Goal: Task Accomplishment & Management: Complete application form

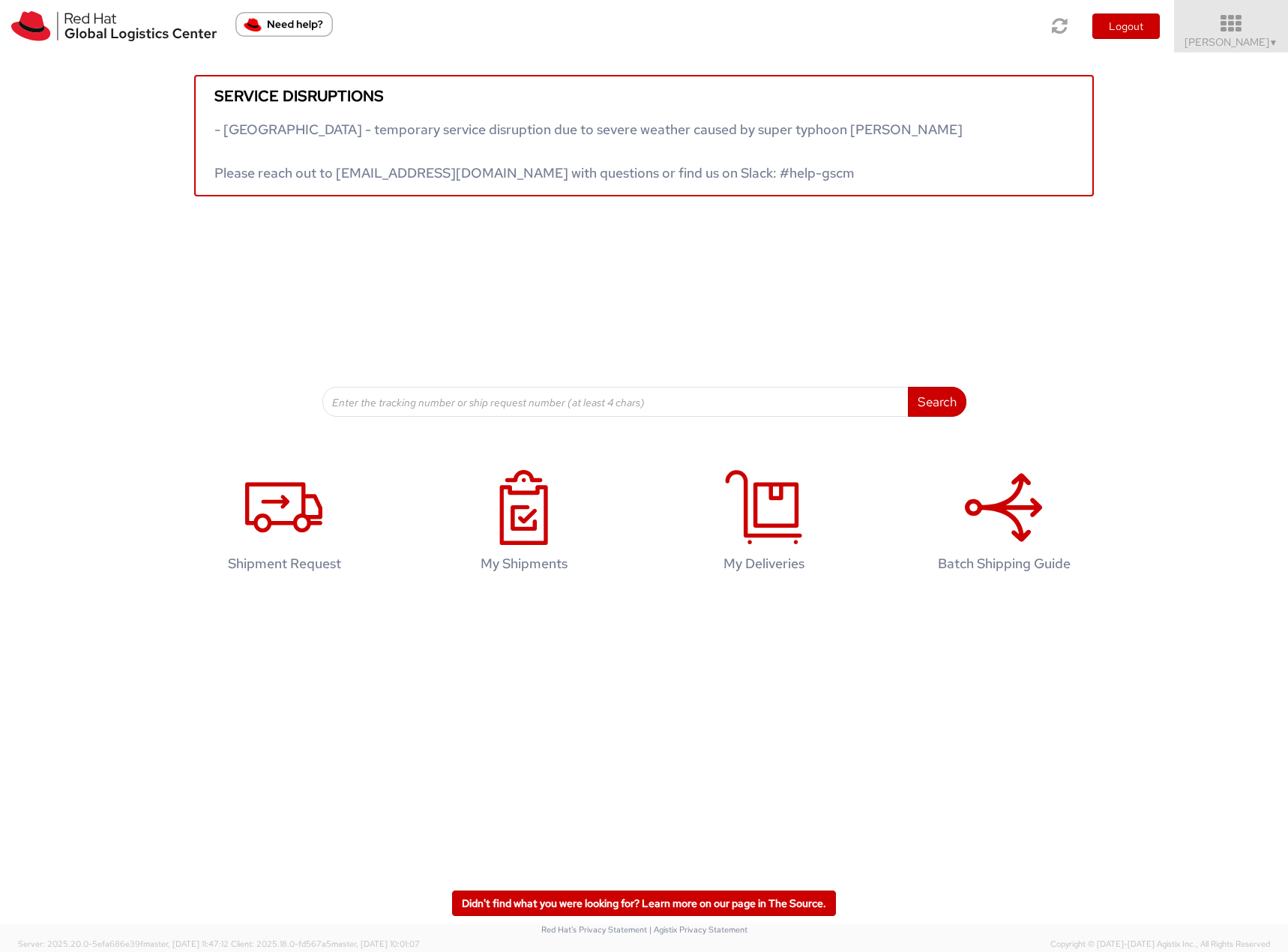
click at [1251, 30] on icon at bounding box center [1231, 23] width 132 height 21
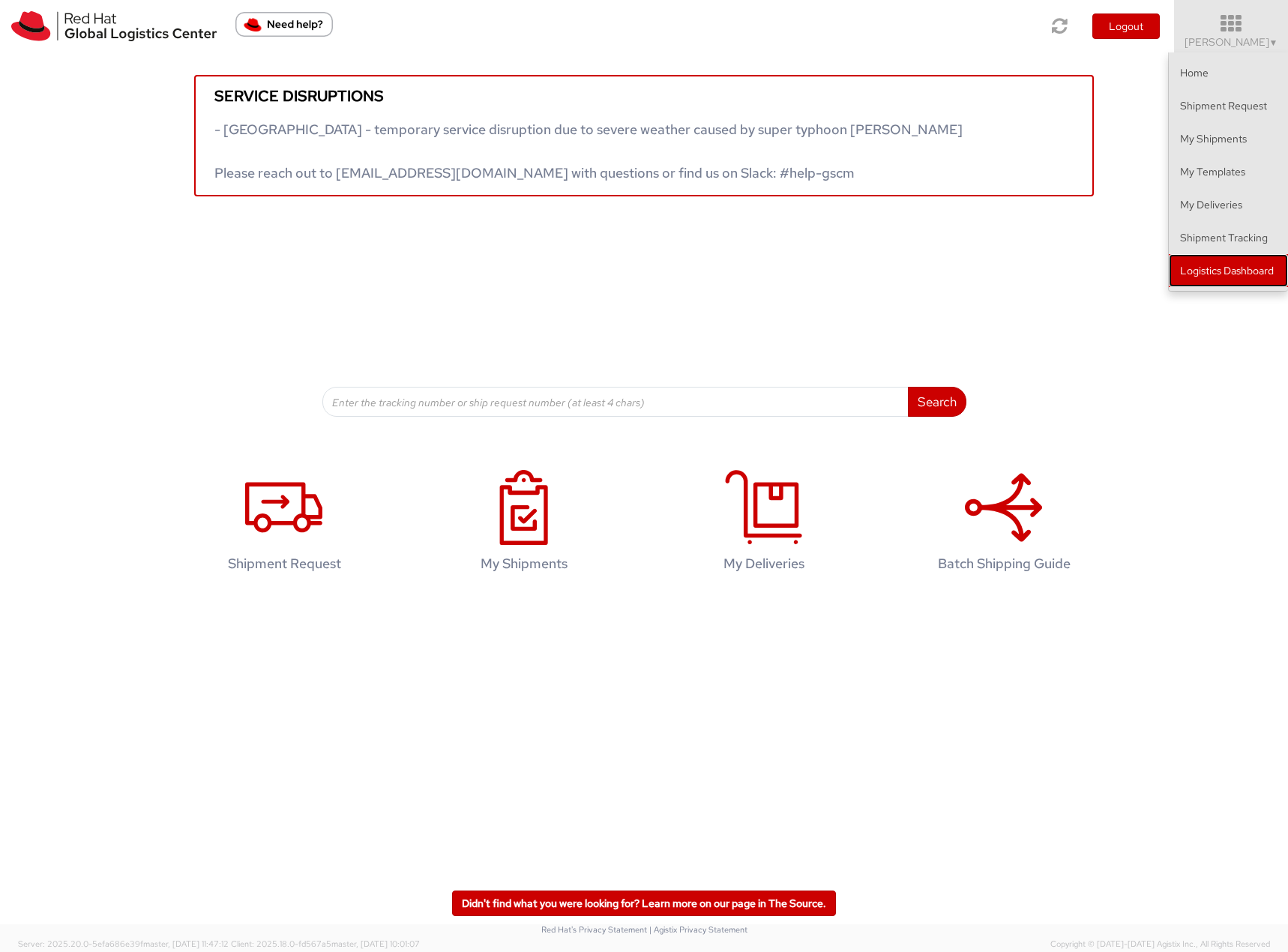
click at [1219, 271] on link "Logistics Dashboard" at bounding box center [1228, 270] width 119 height 33
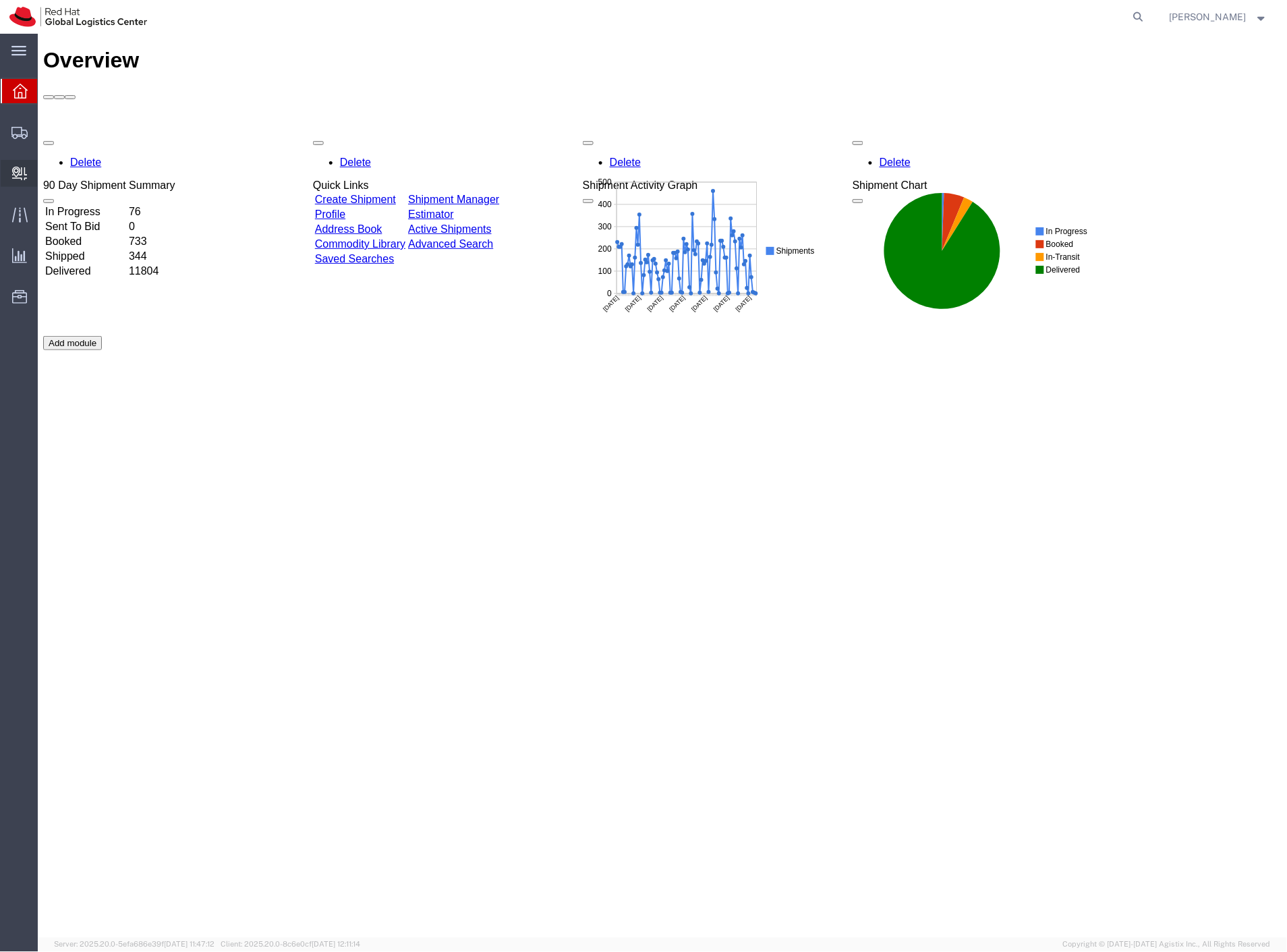
click at [0, 0] on span "Create Delivery" at bounding box center [0, 0] width 0 height 0
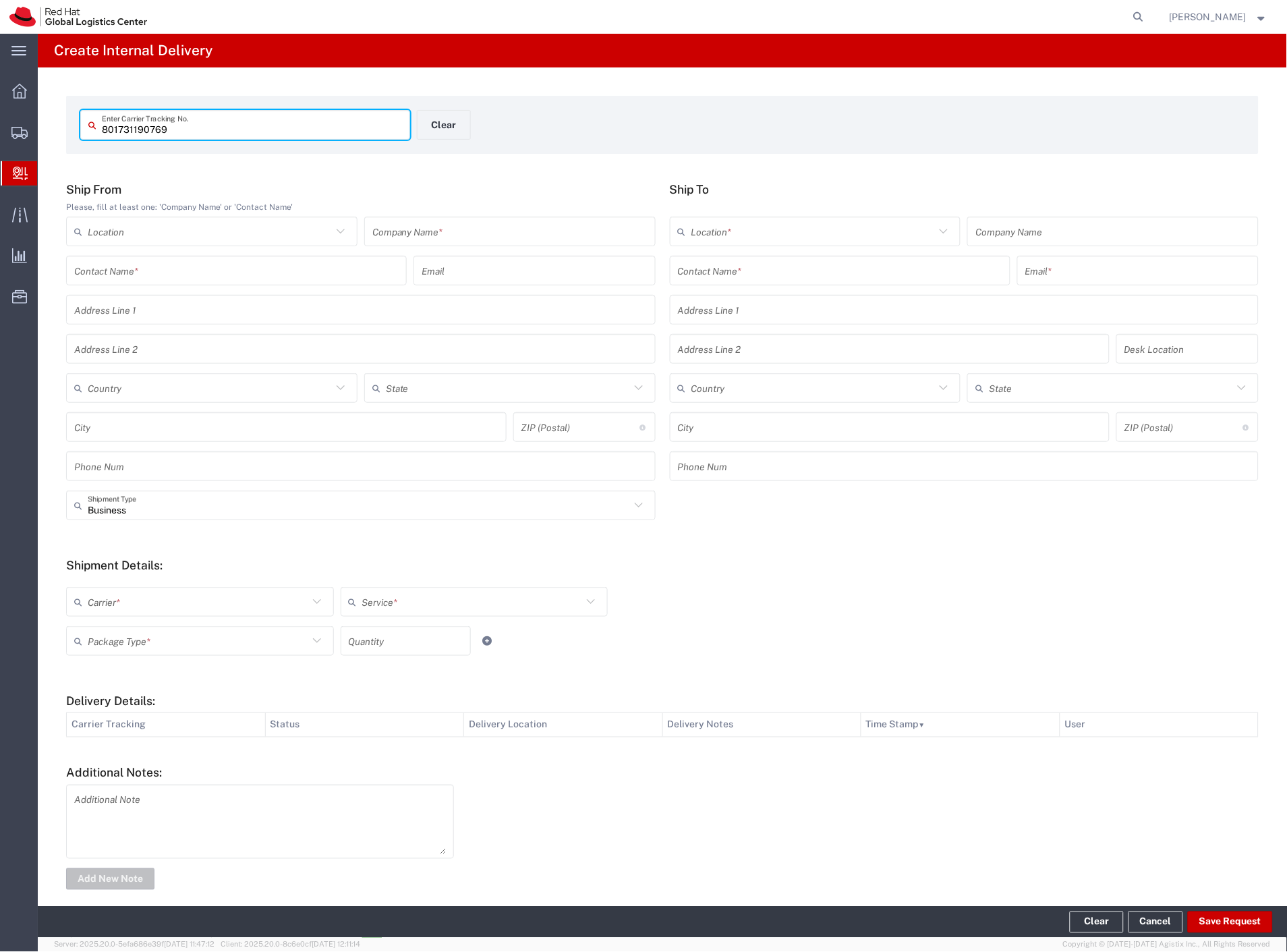
type input "801731190769"
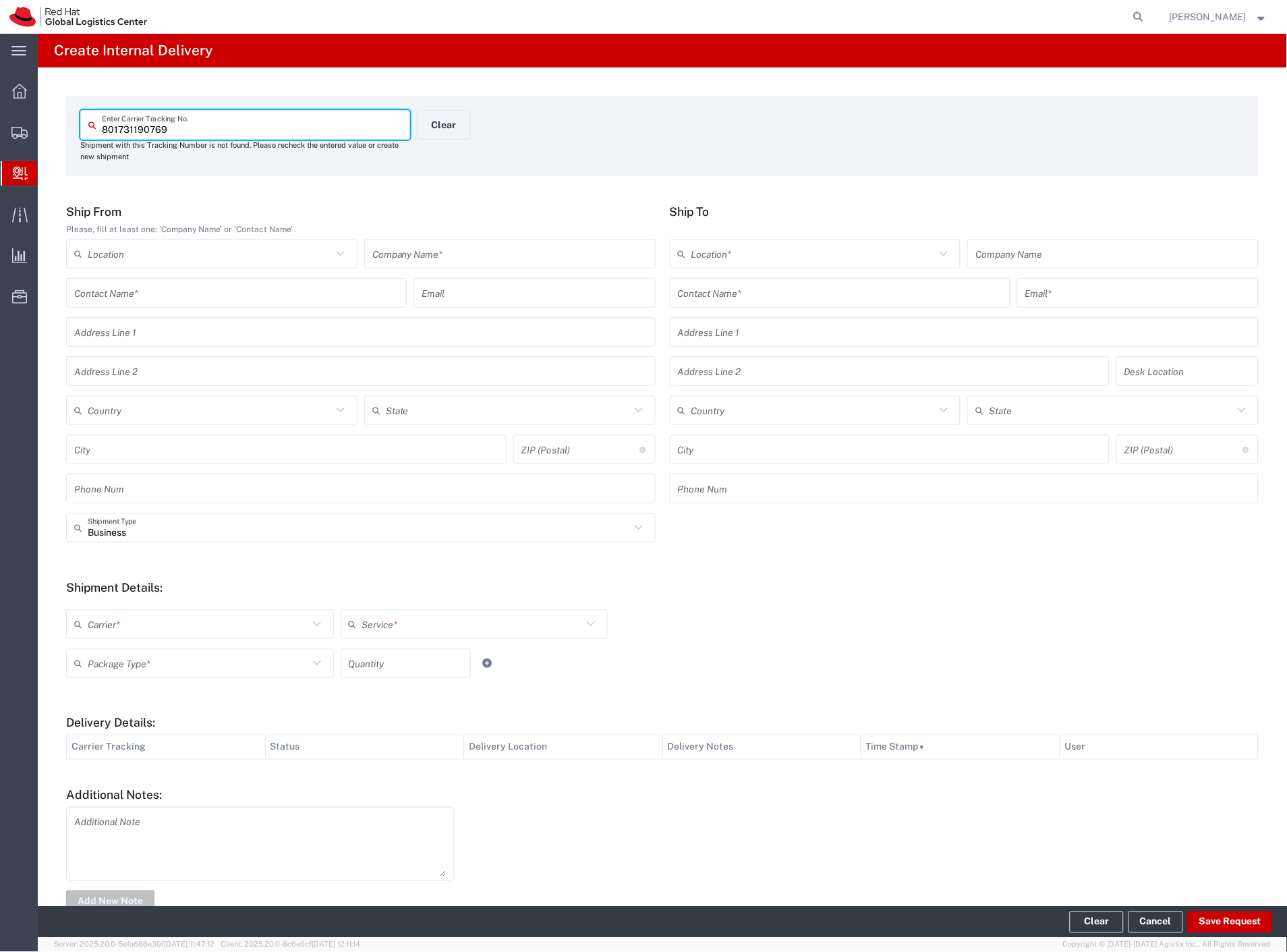
click at [495, 246] on input "text" at bounding box center [510, 254] width 275 height 23
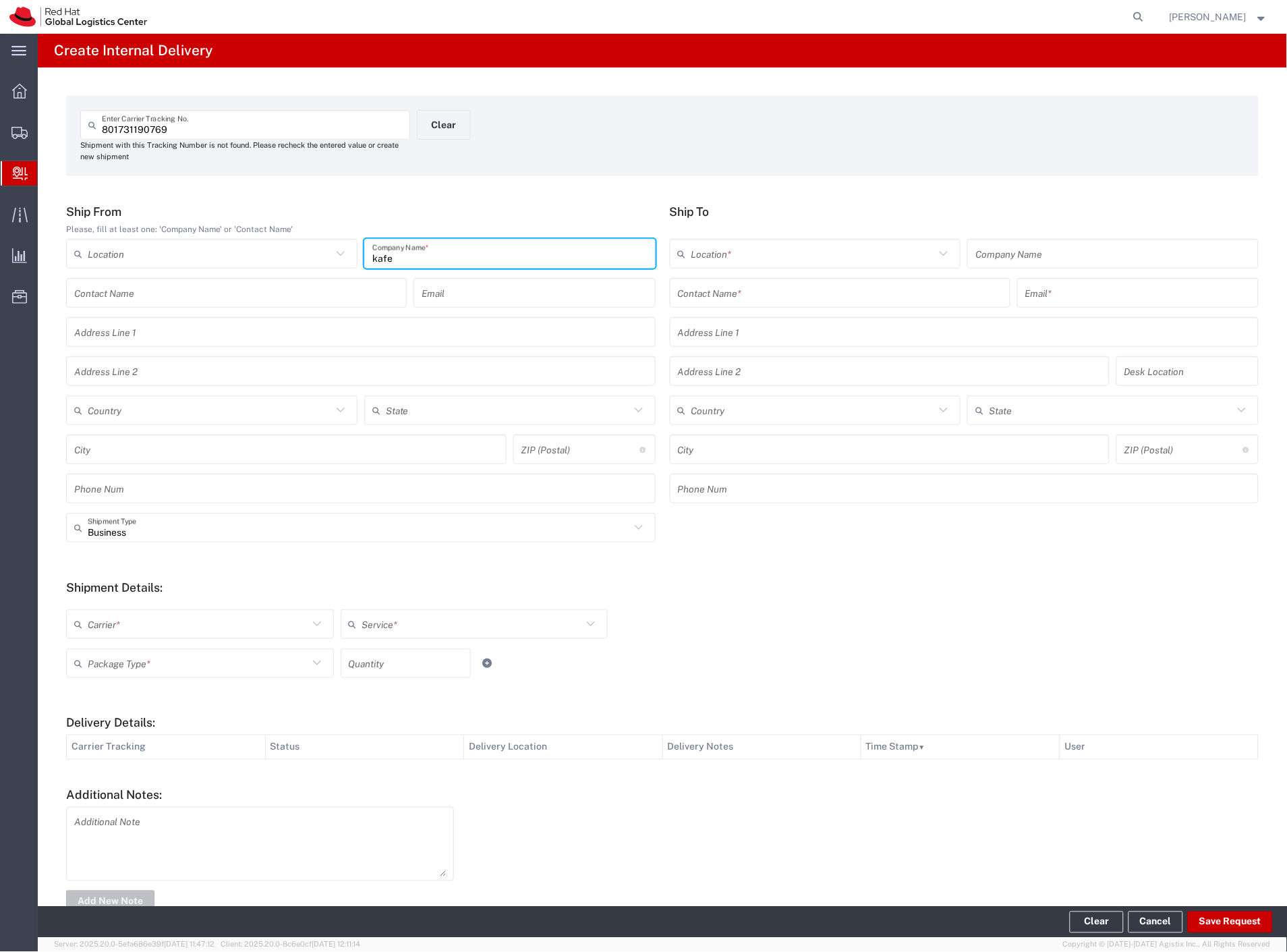
type input "kafe"
click at [710, 284] on input "text" at bounding box center [840, 292] width 325 height 23
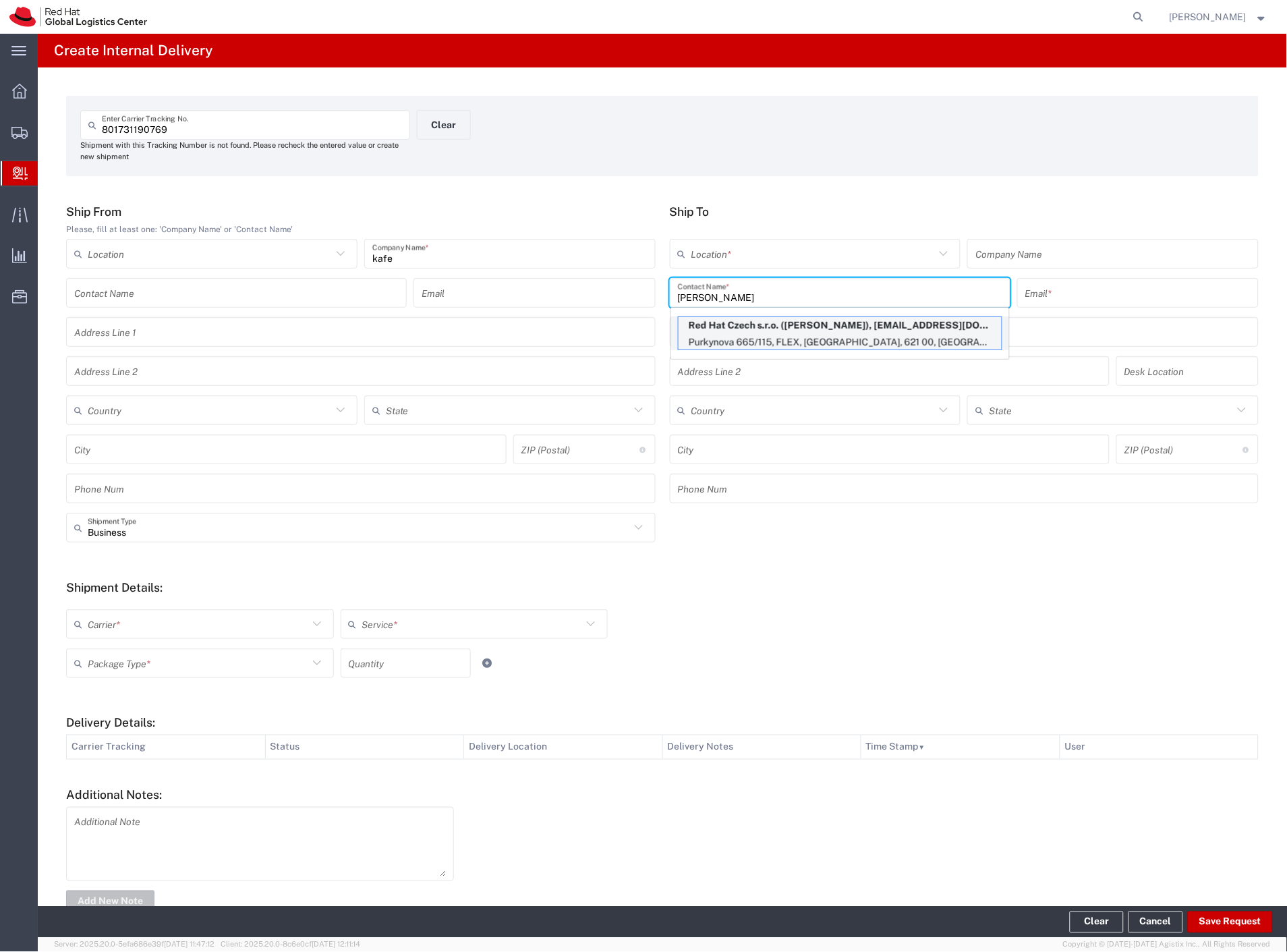
type input "blazek"
click at [819, 327] on p "Red Hat Czech s.r.o. (Jan Blazek), jblazek@redhat.com" at bounding box center [839, 325] width 323 height 17
type input "RH - Brno - Tech Park Brno - C"
type input "Red Hat Czech s.r.o."
type input "Jan Blazek"
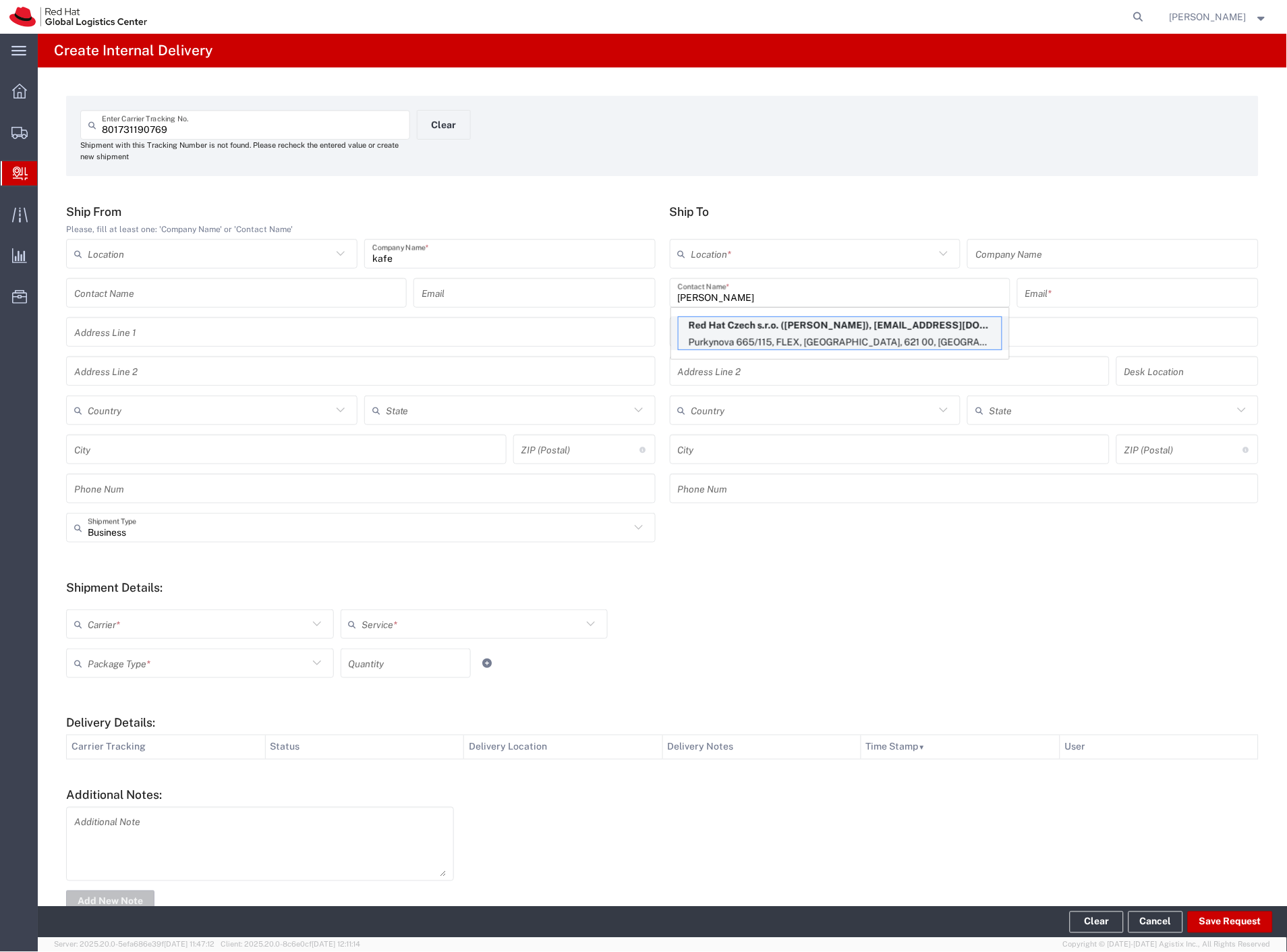
type input "jblazek@redhat.com"
type input "Purkynova 665/115"
type input "FLEX"
type input "Czechia"
type input "BRNO"
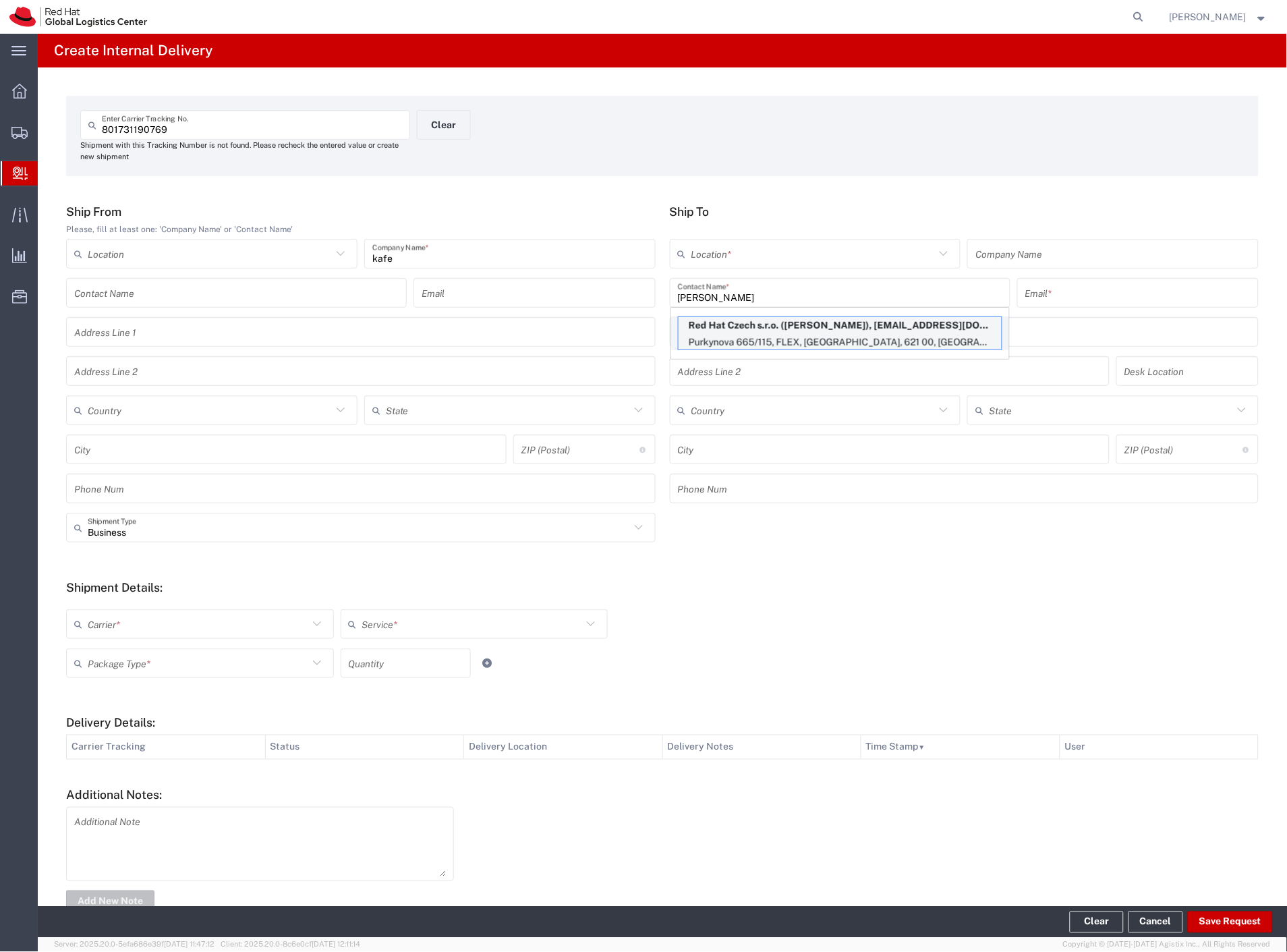
type input "621 00"
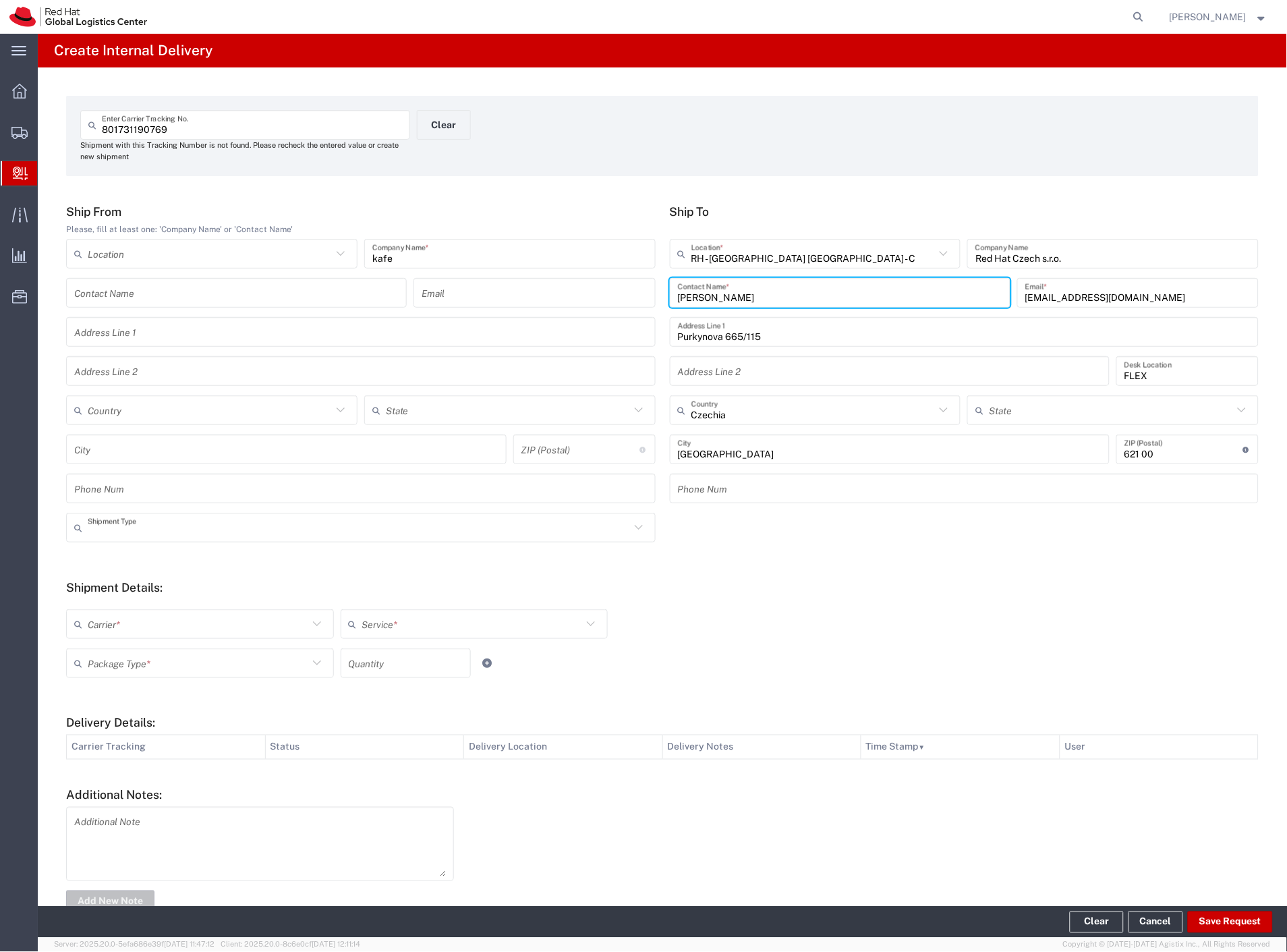
click at [143, 534] on input "text" at bounding box center [358, 528] width 542 height 23
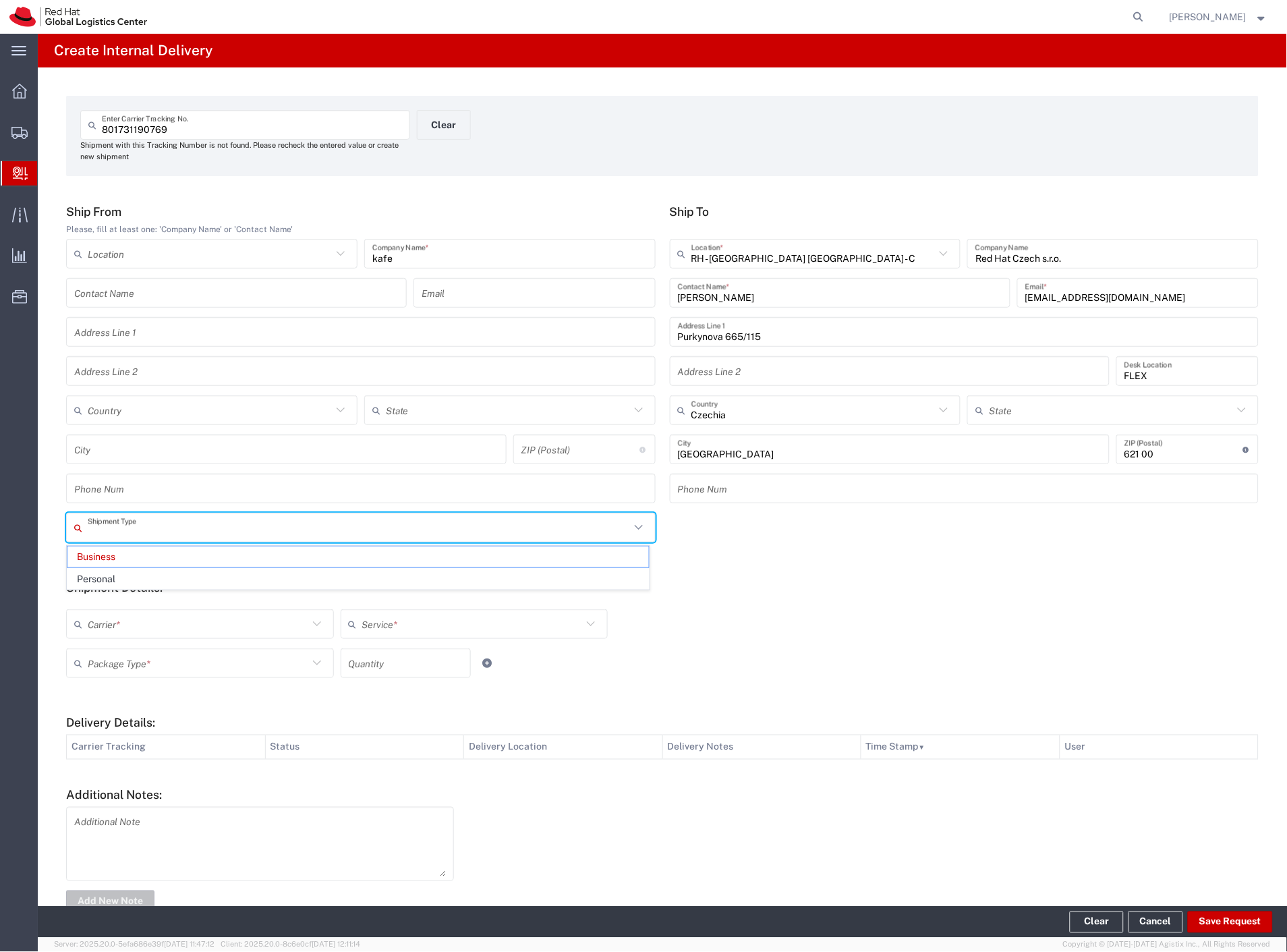
drag, startPoint x: 118, startPoint y: 582, endPoint x: 115, endPoint y: 591, distance: 9.5
click at [117, 583] on span "Personal" at bounding box center [358, 579] width 581 height 21
type input "Personal"
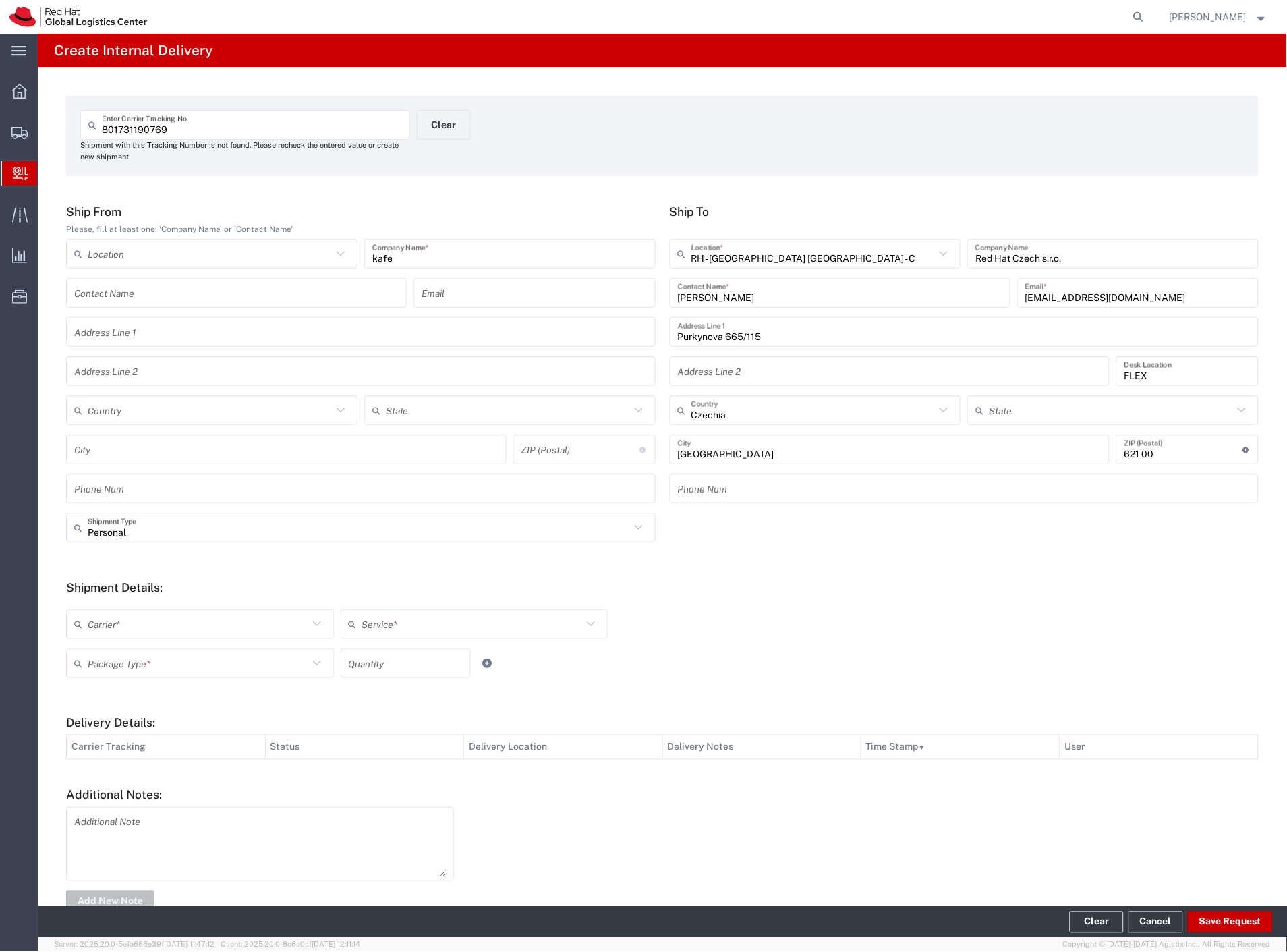
click at [106, 619] on input "text" at bounding box center [198, 623] width 221 height 23
click at [99, 657] on span "Czech Post" at bounding box center [199, 653] width 263 height 21
type input "Czech Post"
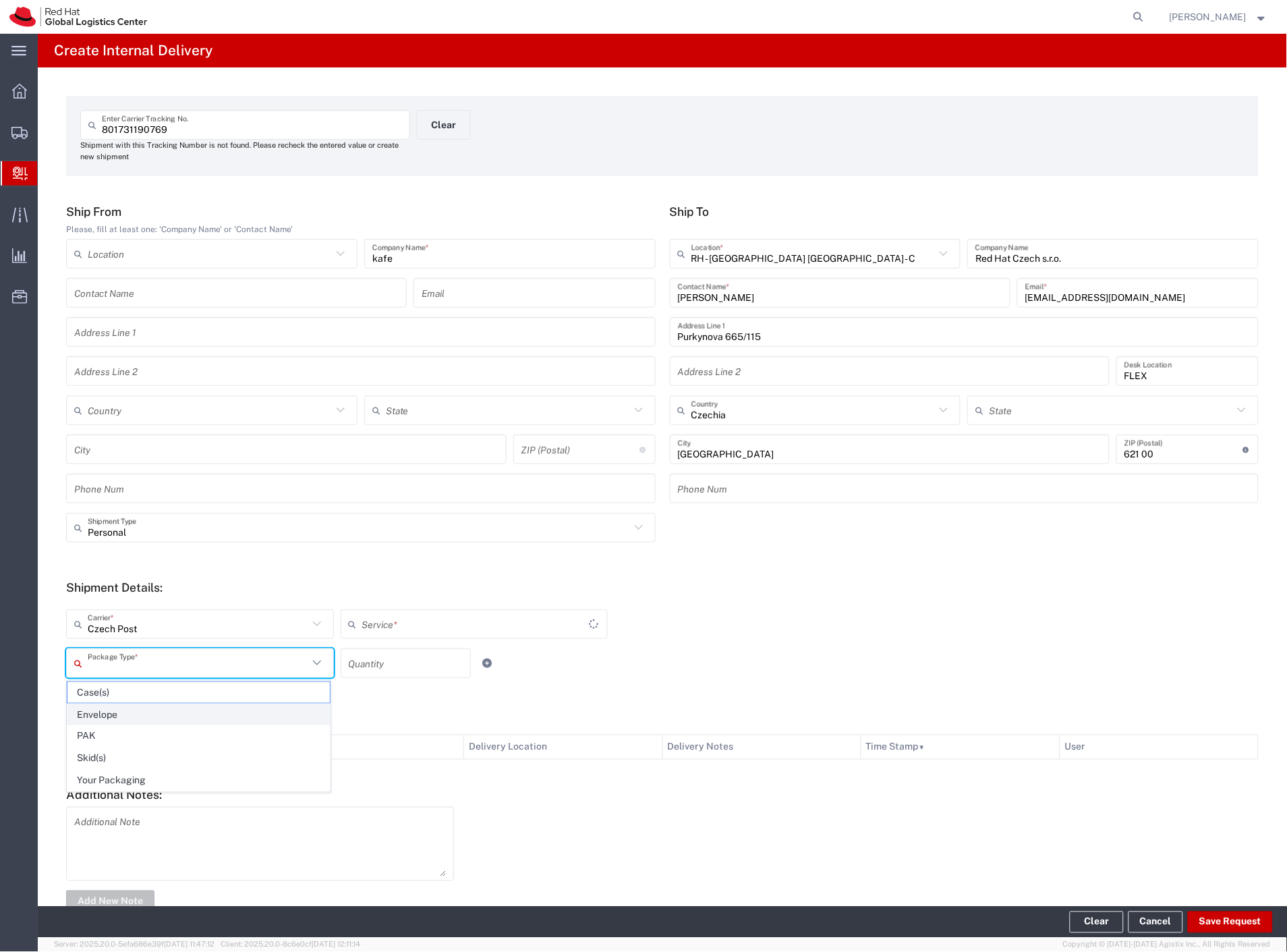
drag, startPoint x: 98, startPoint y: 666, endPoint x: 109, endPoint y: 710, distance: 45.4
click at [98, 670] on input "text" at bounding box center [198, 663] width 221 height 23
type input "Ground"
click at [122, 774] on span "Your Packaging" at bounding box center [199, 780] width 263 height 21
type input "Your Packaging"
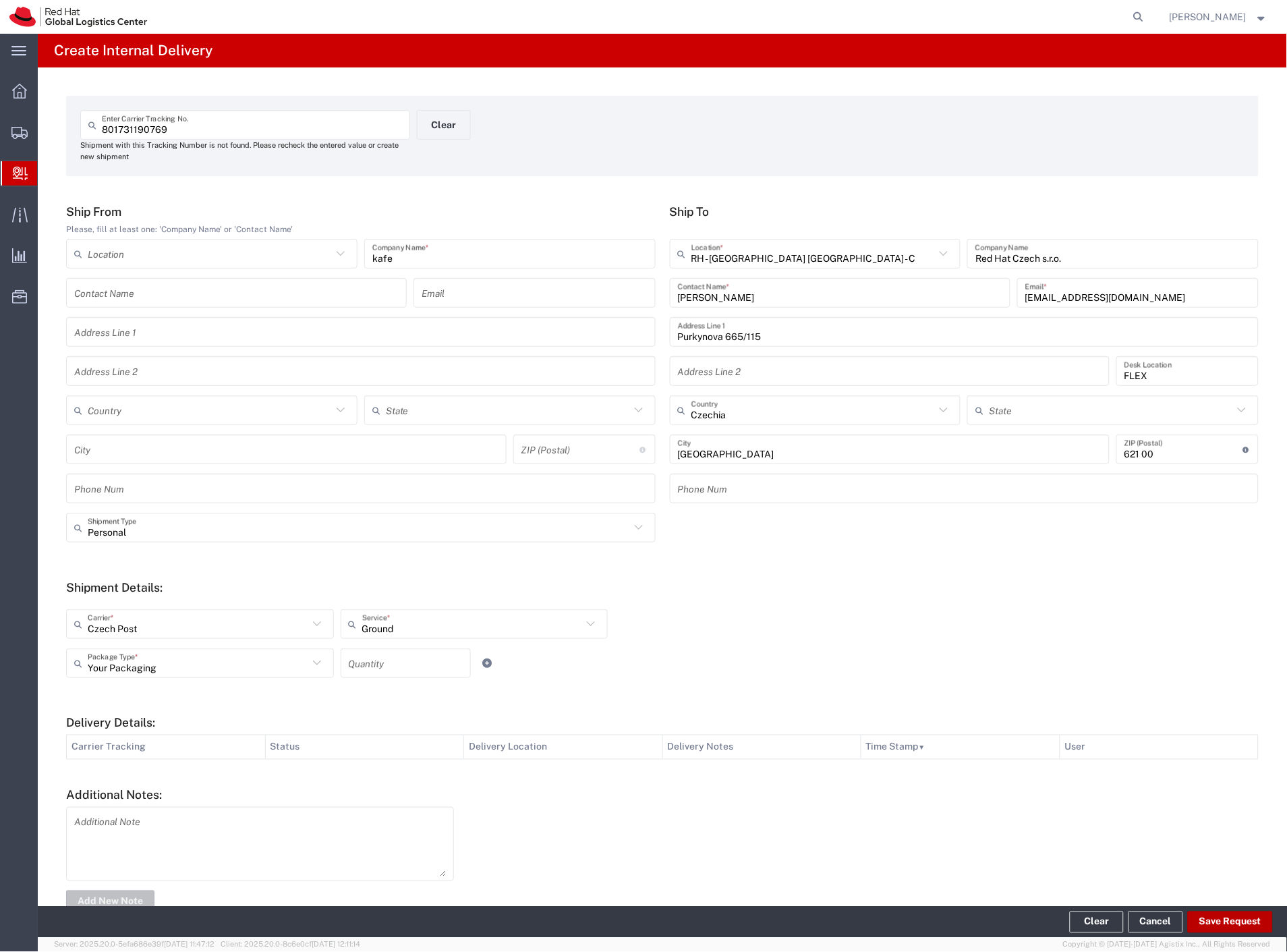
click at [1194, 915] on button "Save Request" at bounding box center [1231, 921] width 85 height 22
type input "Personal"
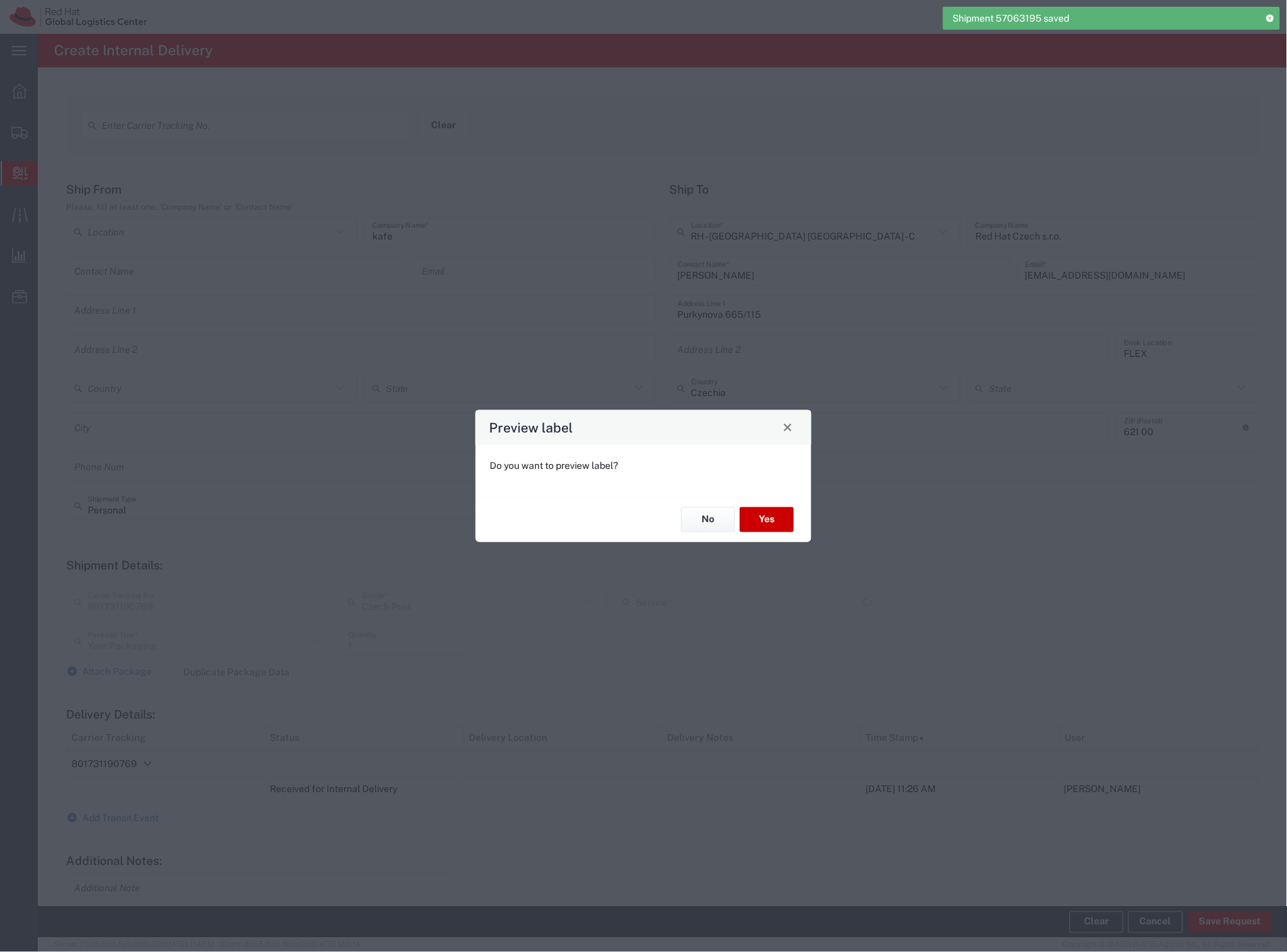
type input "Ground"
click at [781, 524] on button "Yes" at bounding box center [767, 519] width 54 height 25
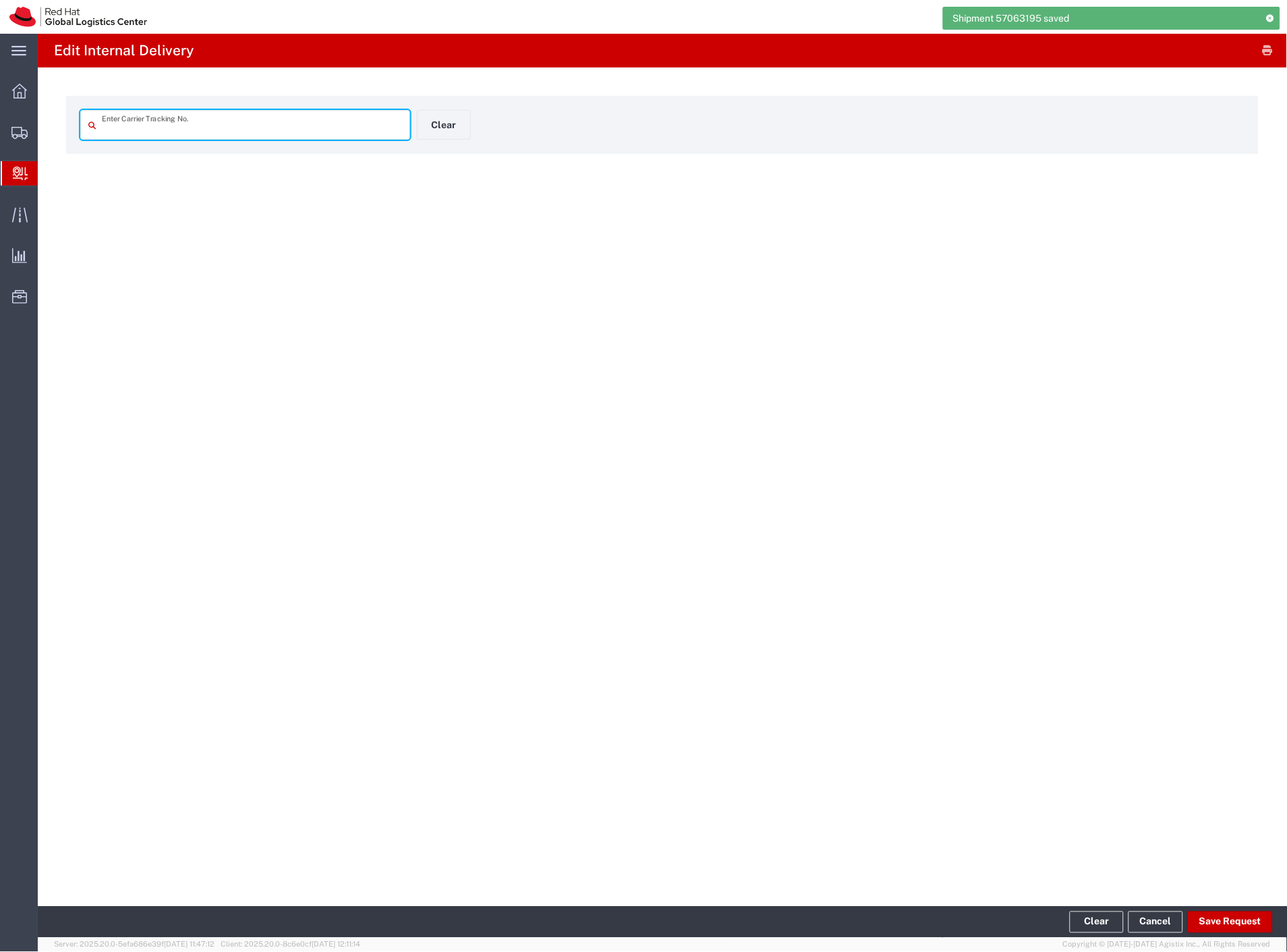
type input "801731190769"
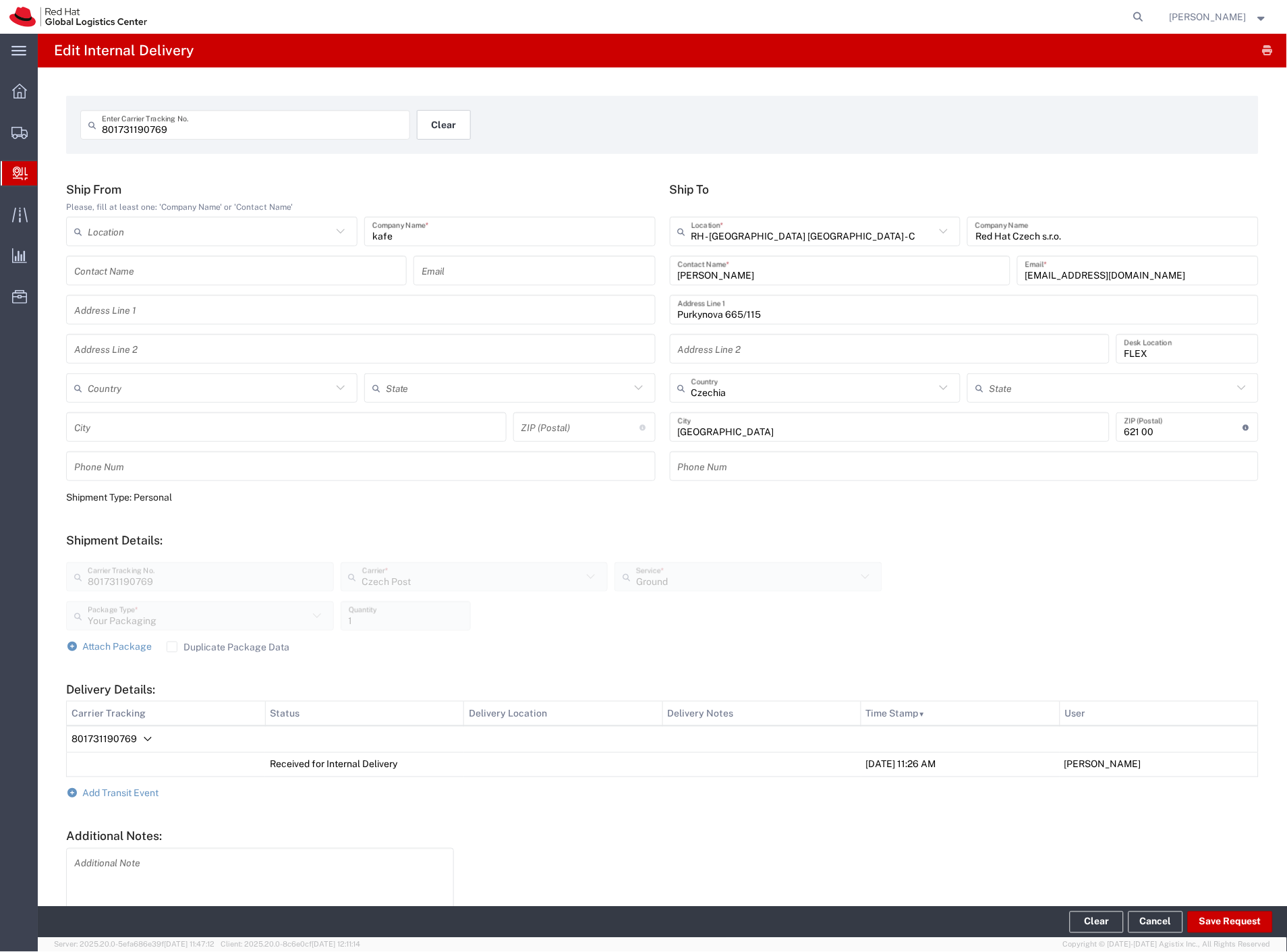
click at [452, 130] on button "Clear" at bounding box center [444, 124] width 54 height 30
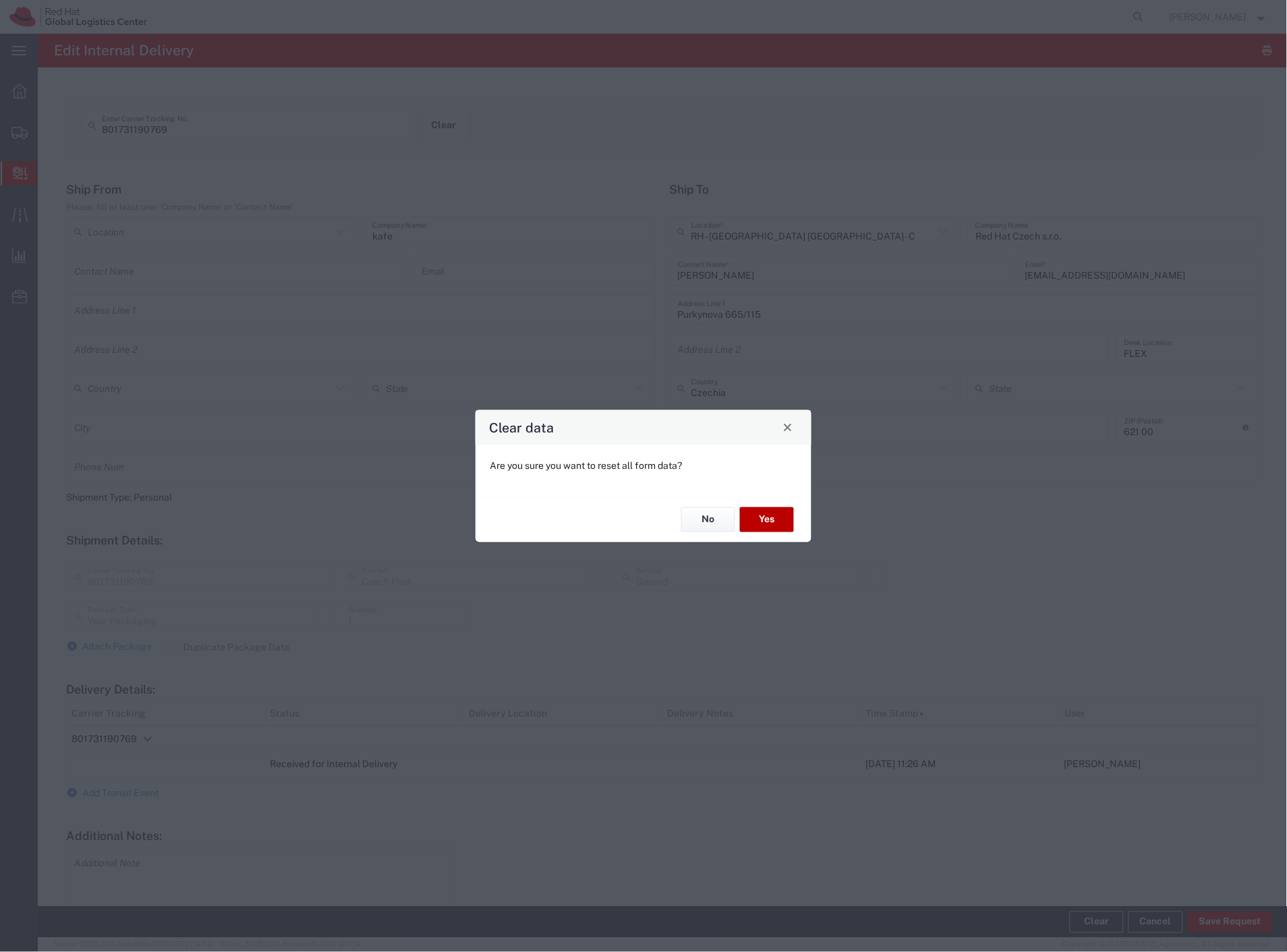
click at [784, 520] on button "Yes" at bounding box center [767, 519] width 54 height 25
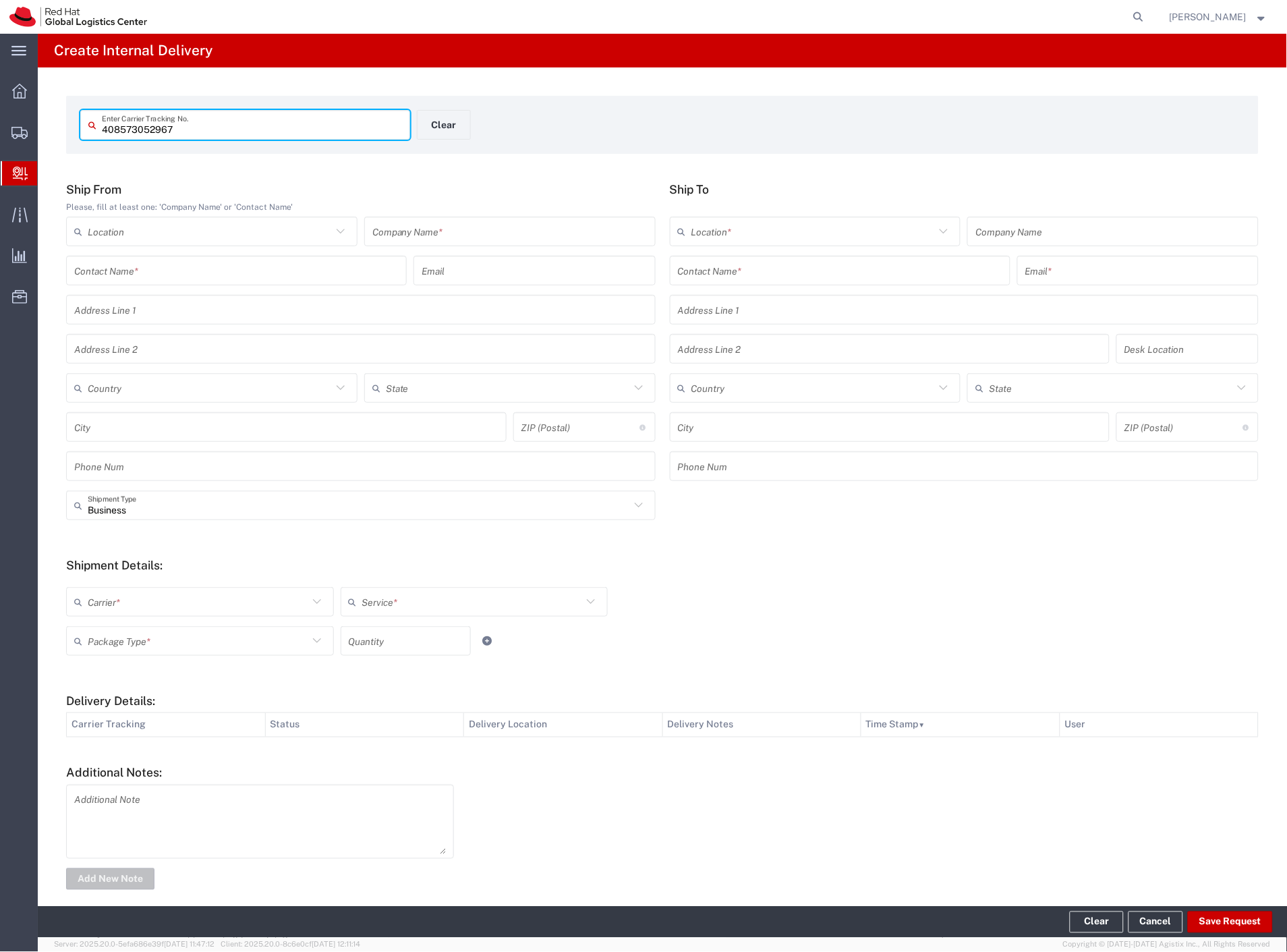
type input "408573052967"
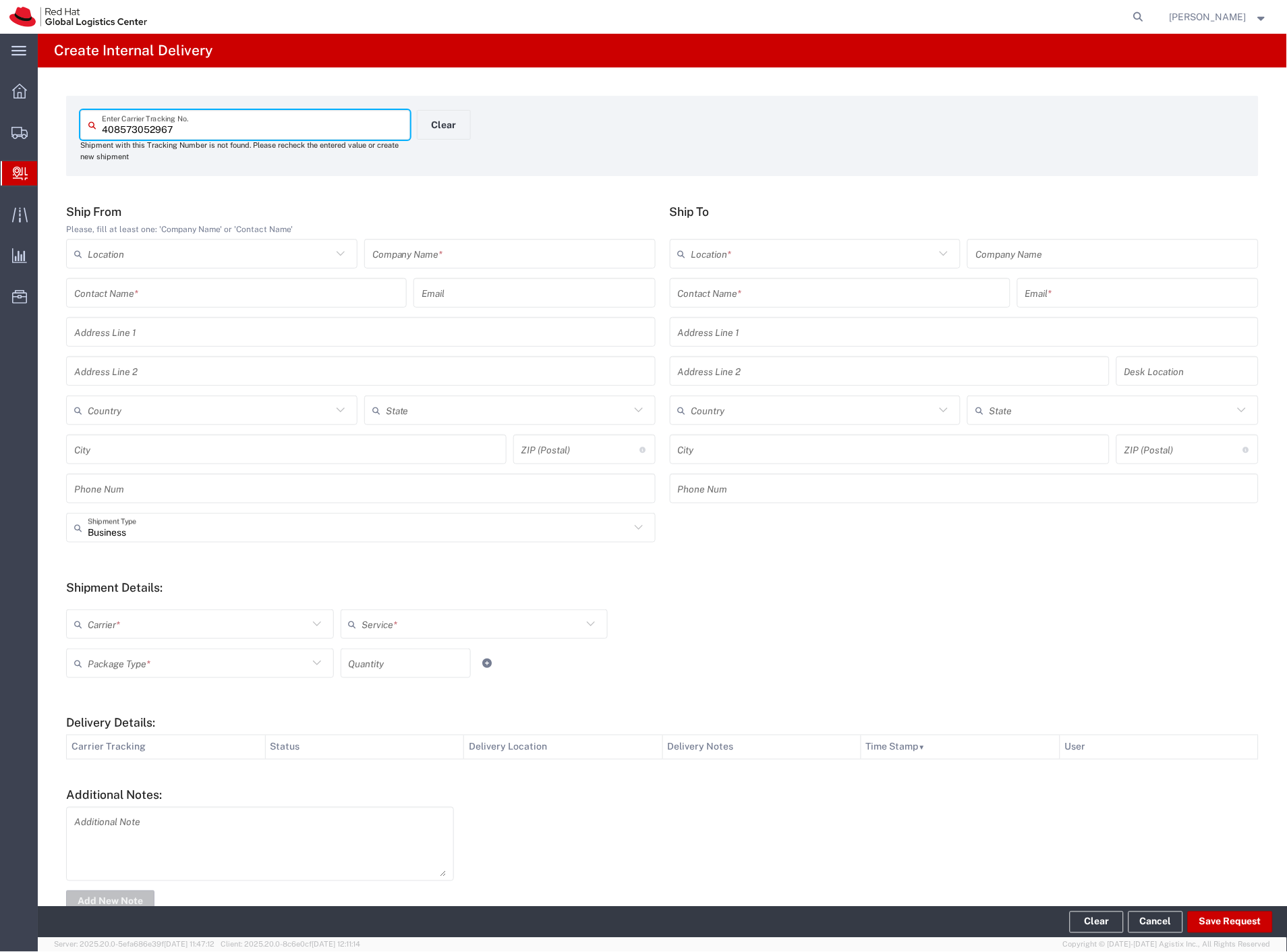
click at [446, 256] on input "text" at bounding box center [510, 254] width 275 height 23
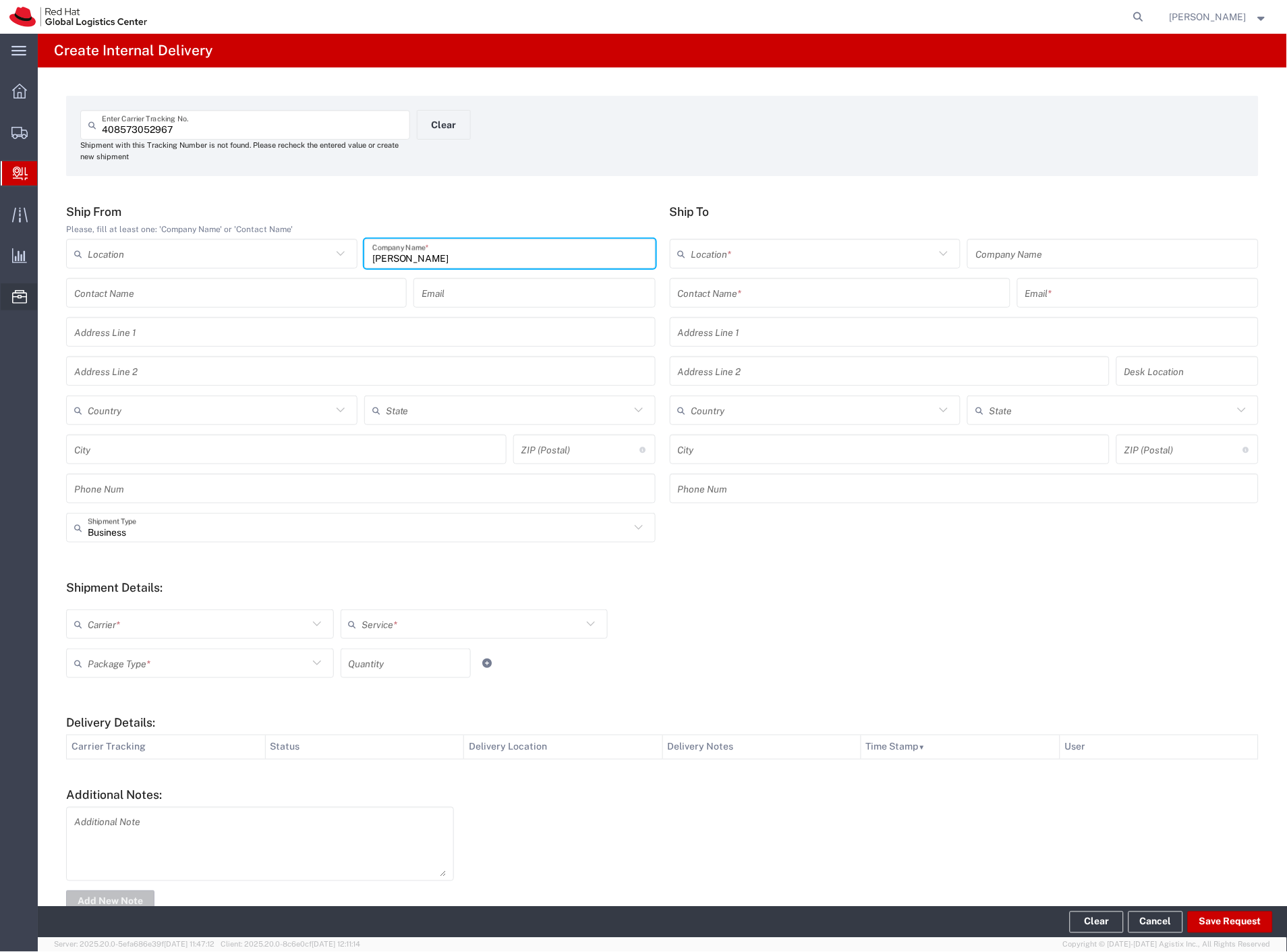
type input "martinus"
click at [797, 292] on input "text" at bounding box center [840, 292] width 325 height 23
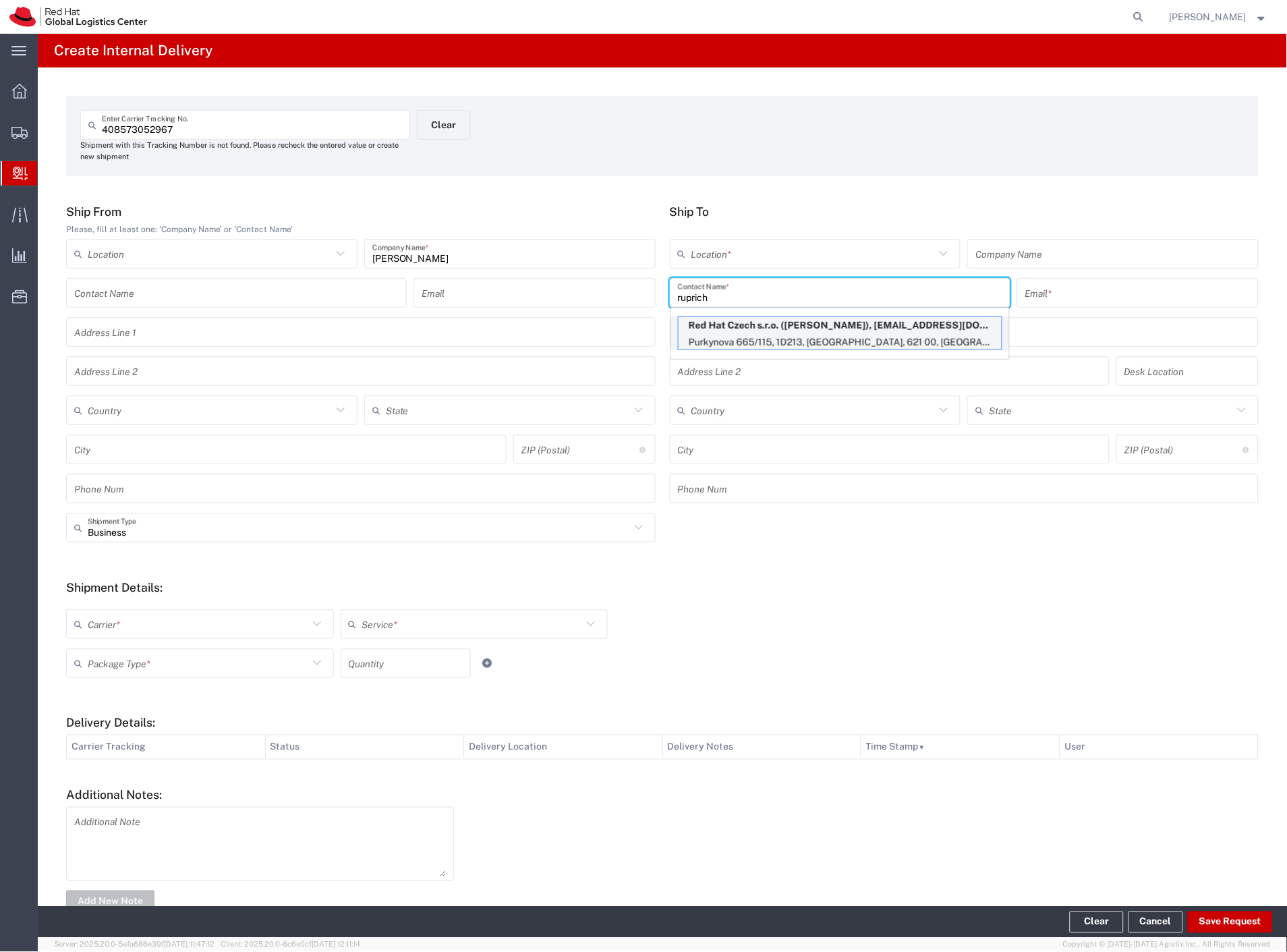
type input "ruprich"
click at [801, 322] on p "Red Hat Czech s.r.o. (Michal Ruprich), mruprich@redhat.com" at bounding box center [839, 325] width 323 height 17
type input "RH - Brno - Tech Park Brno - C"
type input "Red Hat Czech s.r.o."
type input "Michal Ruprich"
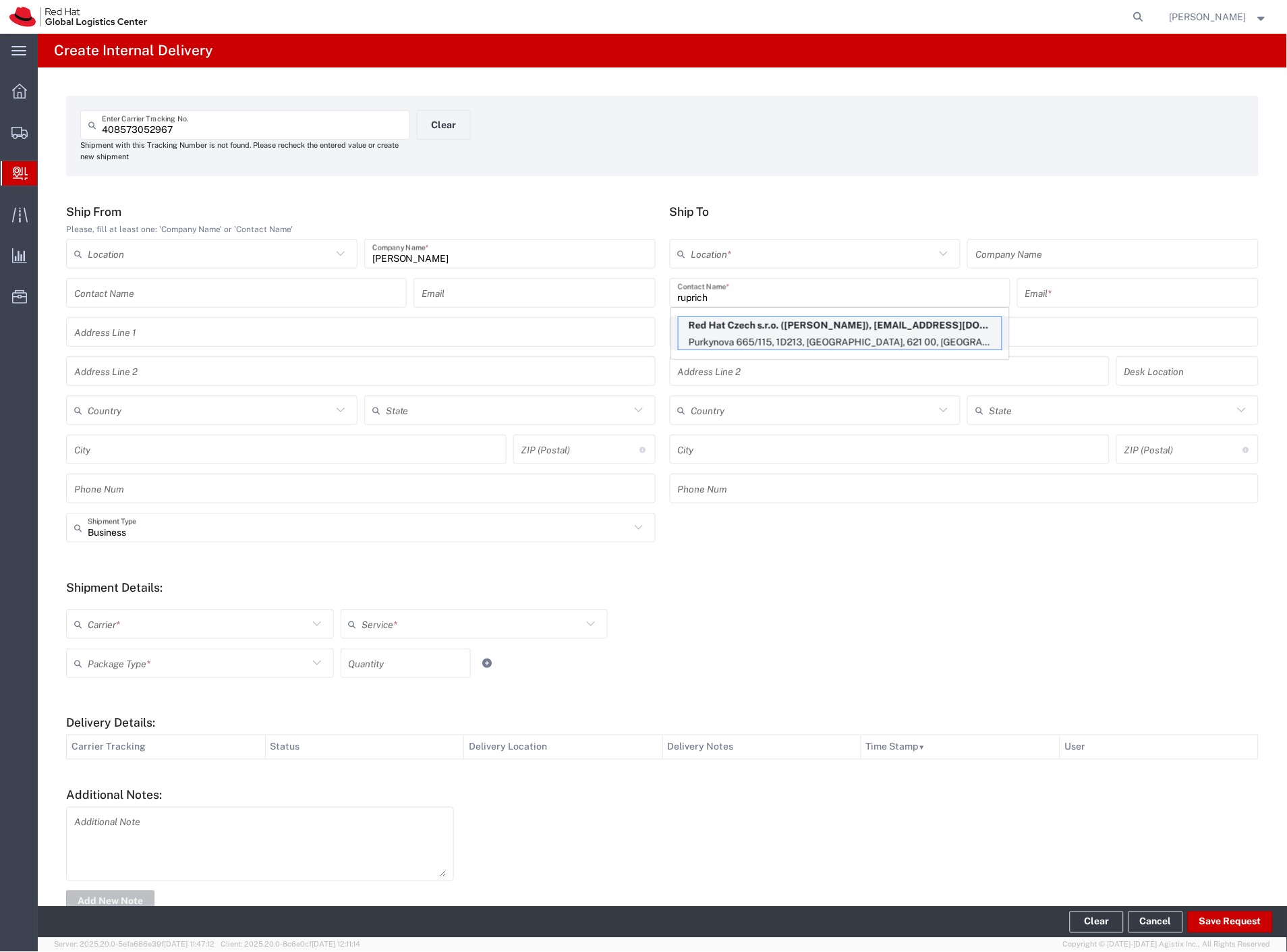
type input "mruprich@redhat.com"
type input "Purkynova 665/115"
type input "1D213"
type input "Czechia"
type input "BRNO"
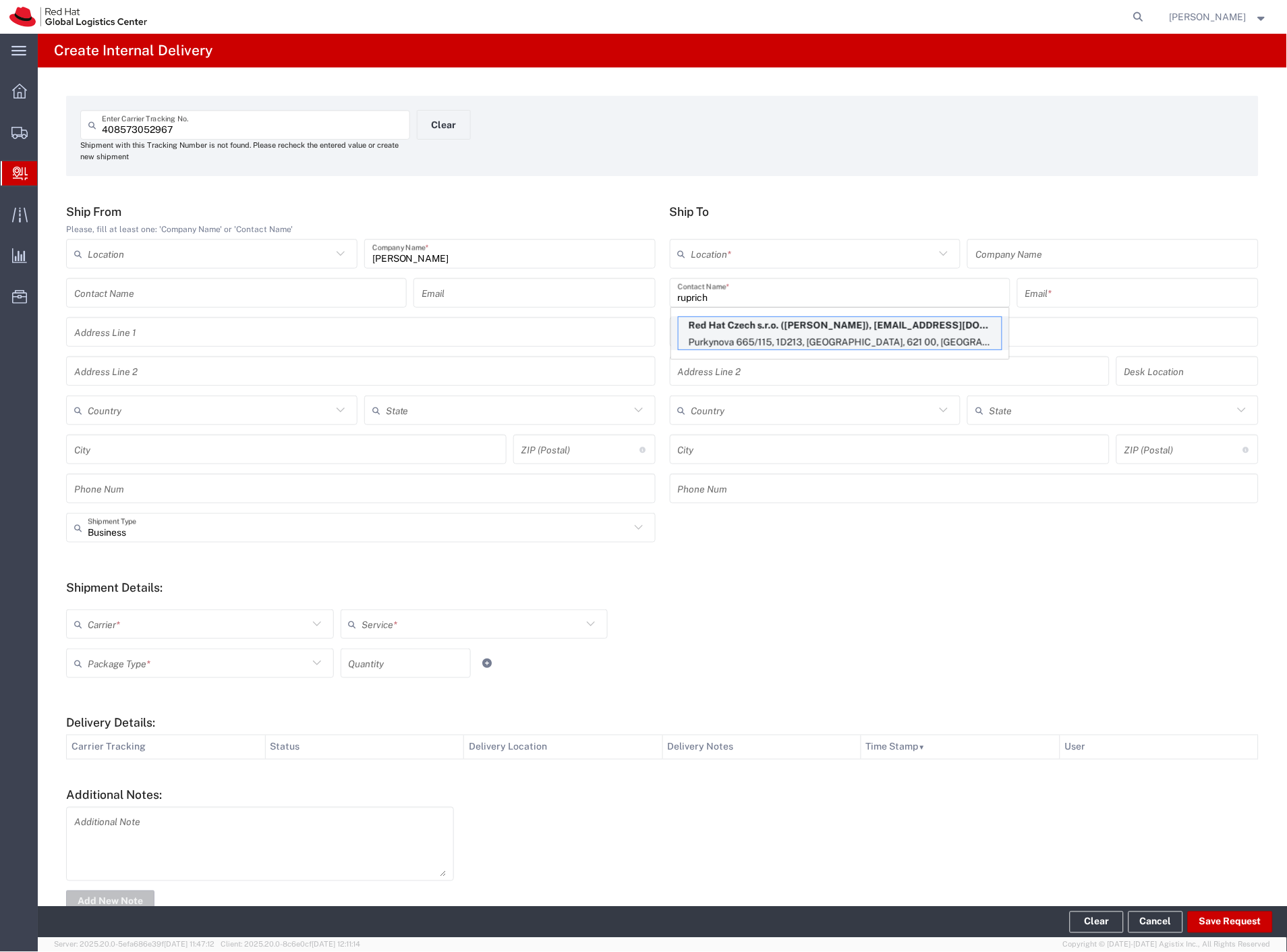
type input "621 00"
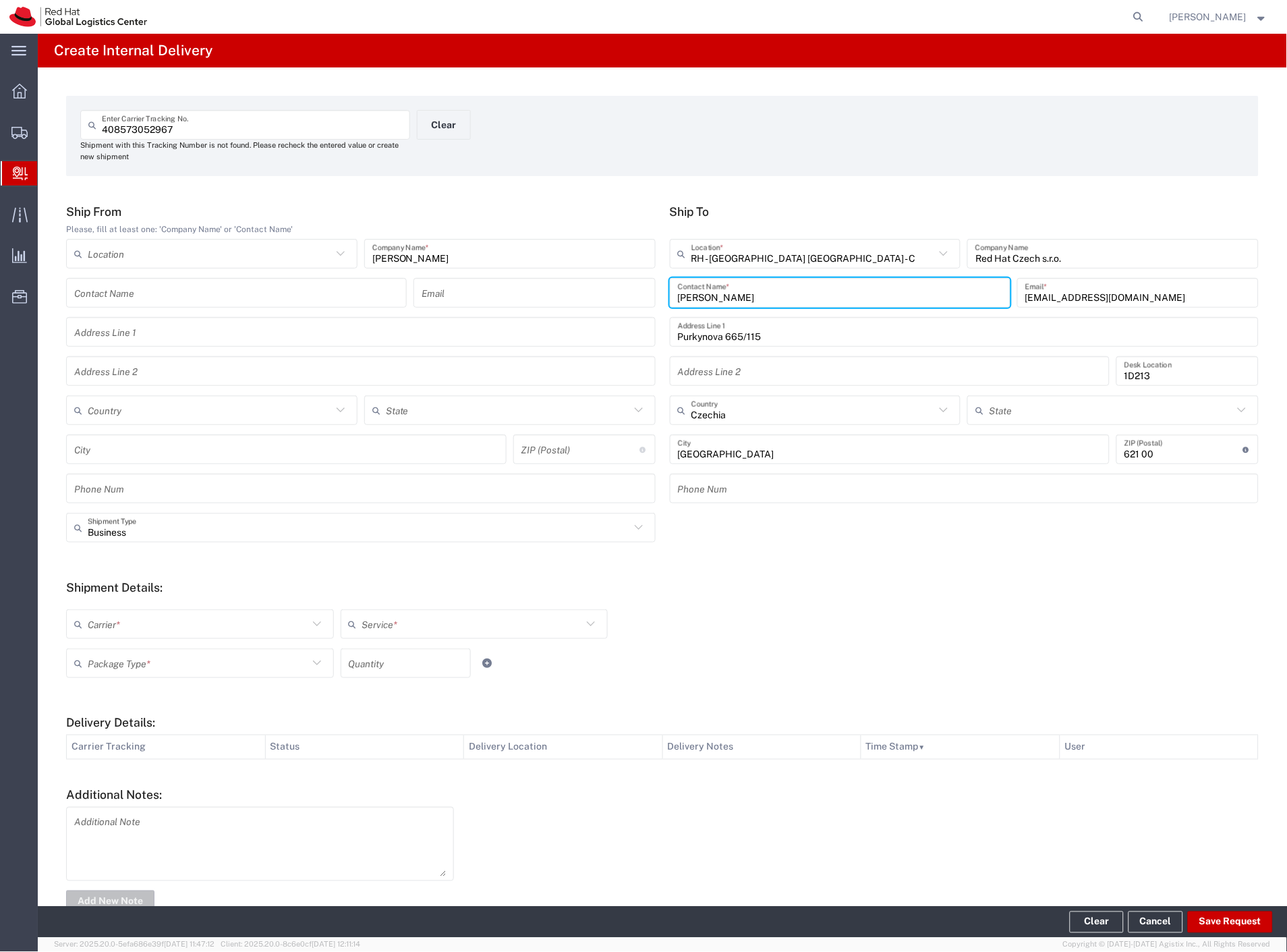
click at [126, 543] on div "Business Shipment Type Business Personal" at bounding box center [663, 532] width 1206 height 39
click at [130, 535] on input "text" at bounding box center [358, 528] width 542 height 23
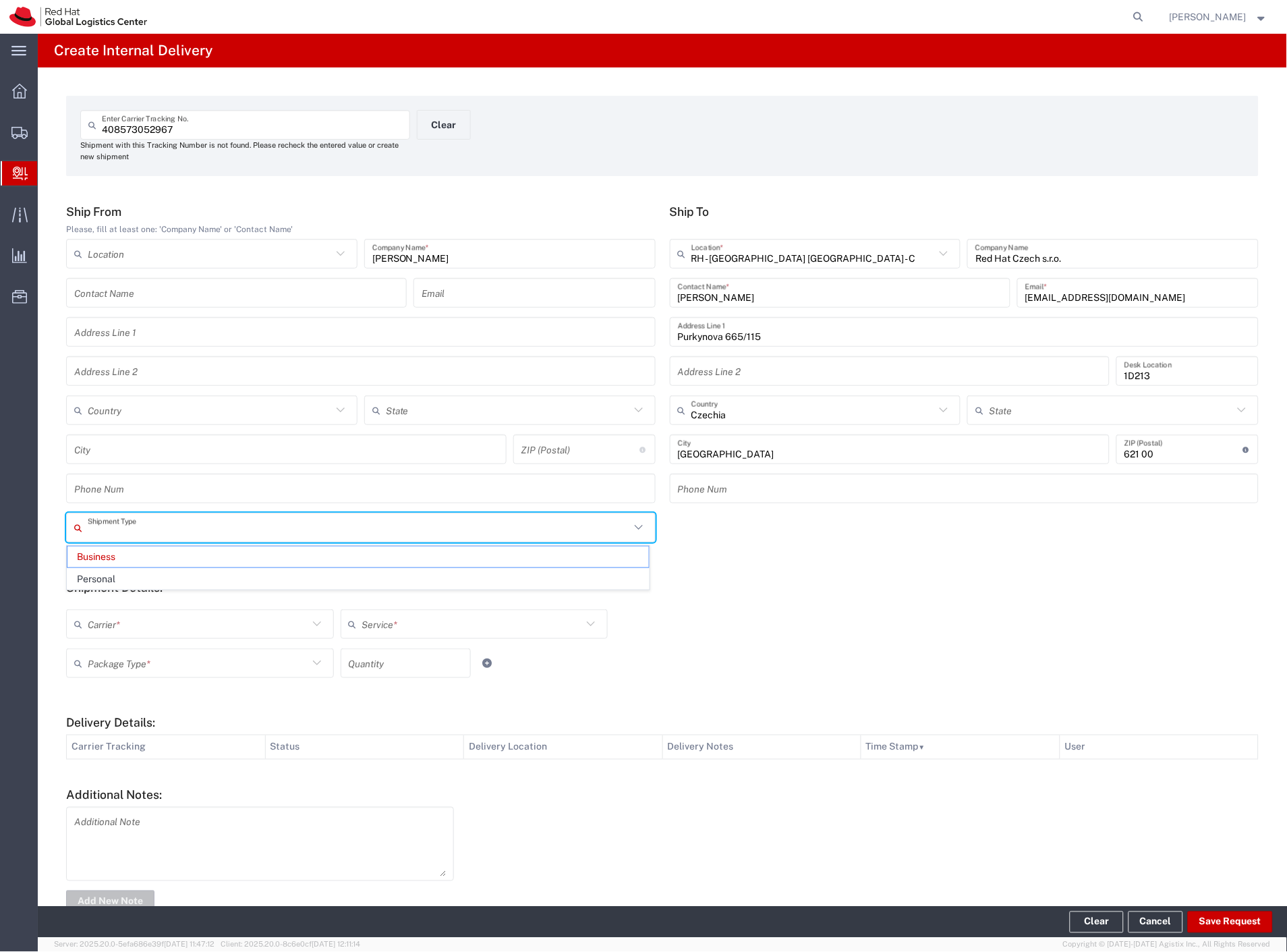
drag, startPoint x: 122, startPoint y: 570, endPoint x: 118, endPoint y: 609, distance: 39.2
click at [122, 571] on span "Personal" at bounding box center [358, 579] width 581 height 21
type input "Personal"
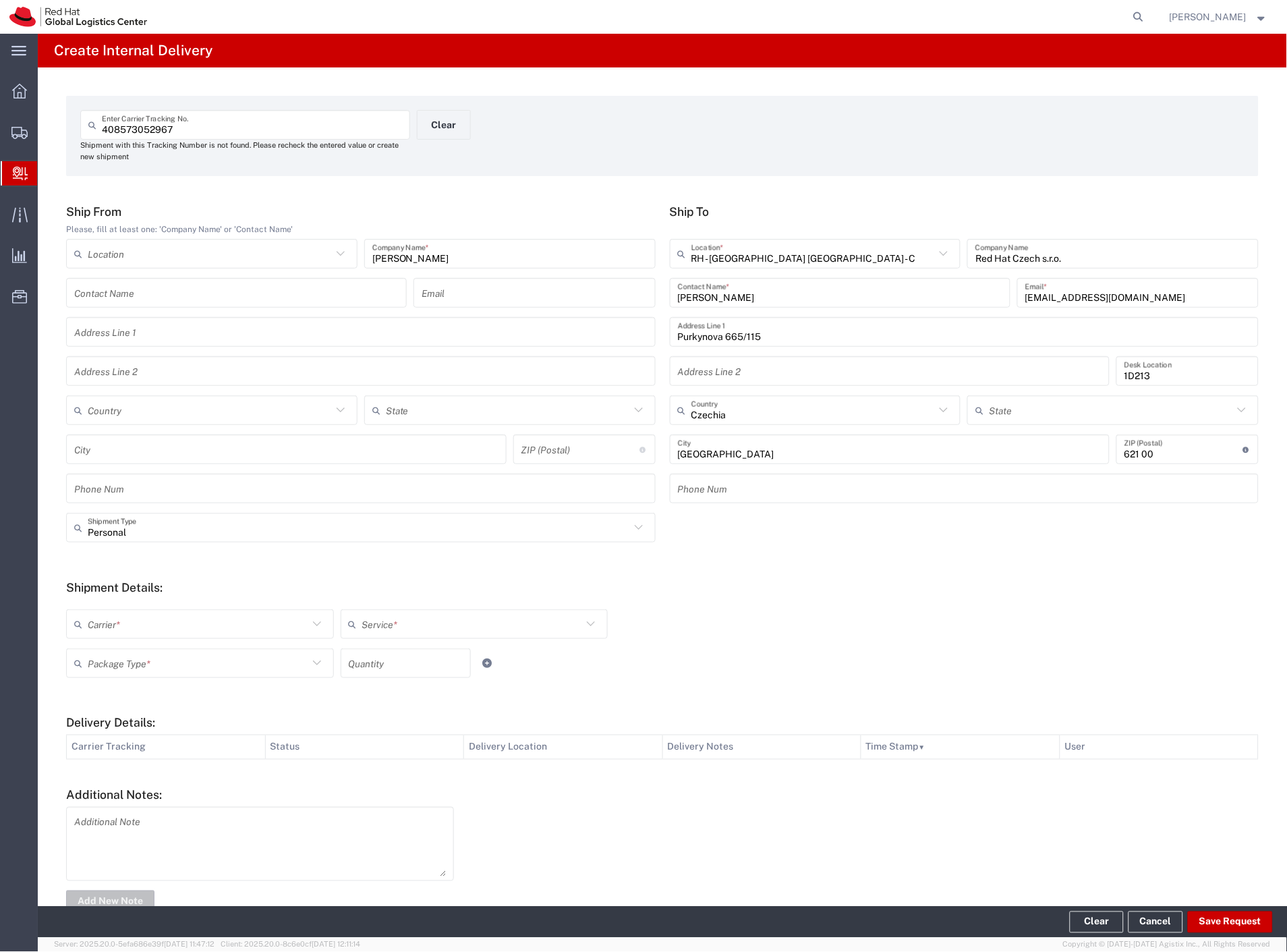
click at [114, 626] on input "text" at bounding box center [198, 623] width 221 height 23
click at [106, 656] on span "Czech Post" at bounding box center [199, 653] width 263 height 21
type input "Czech Post"
type input "Ground"
click at [106, 666] on input "text" at bounding box center [198, 663] width 221 height 23
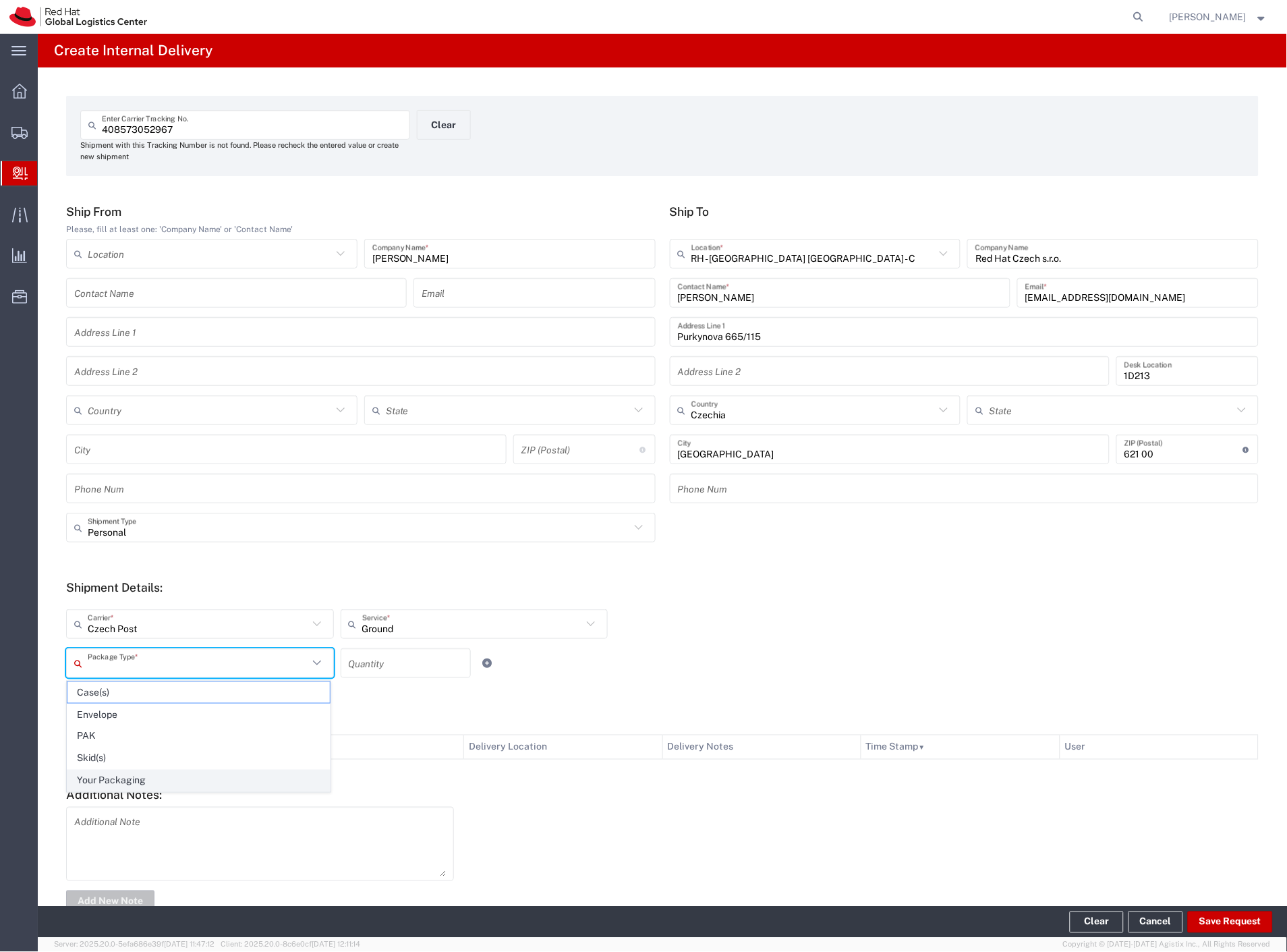
click at [102, 782] on span "Your Packaging" at bounding box center [199, 780] width 263 height 21
type input "Your Packaging"
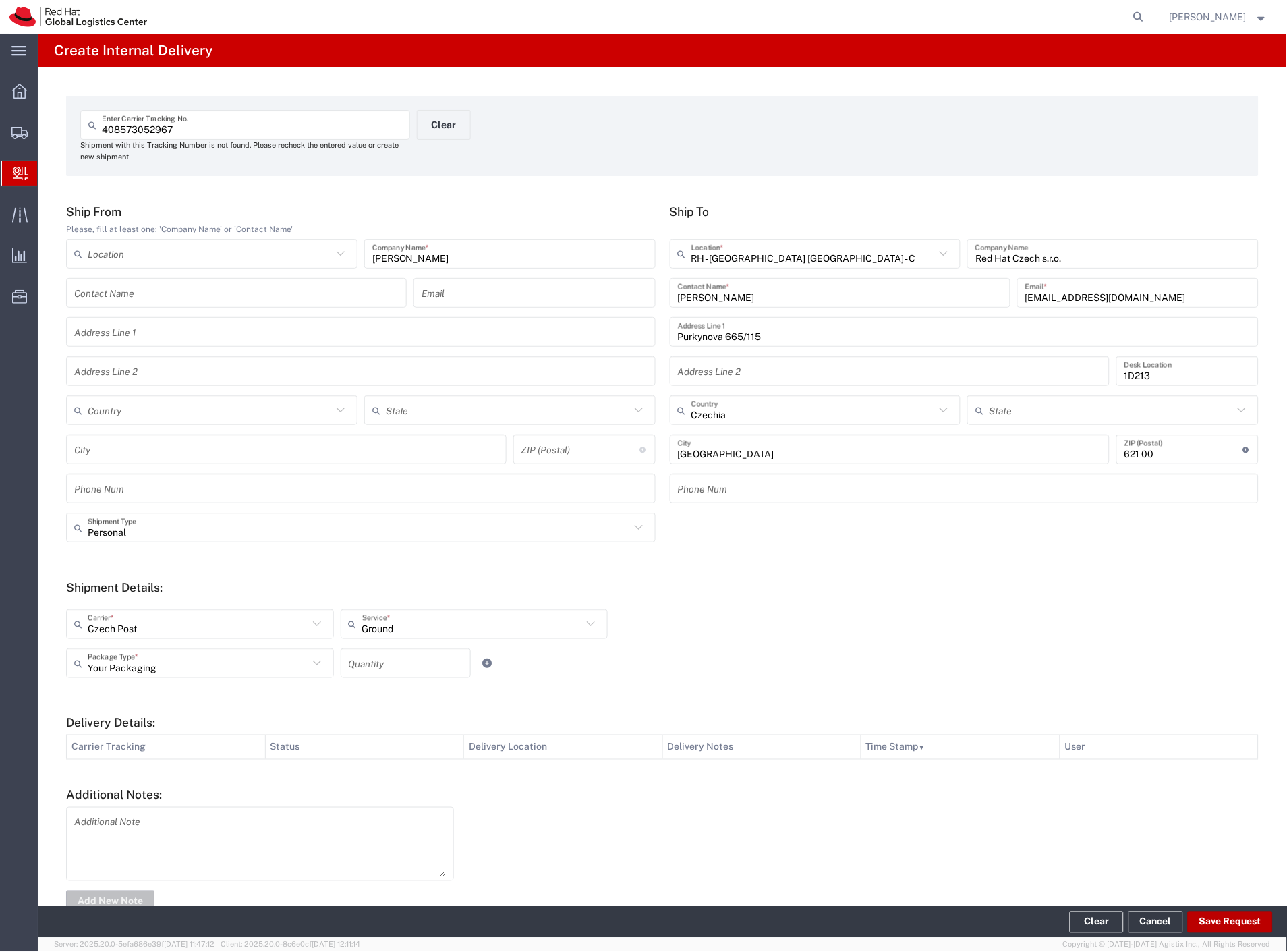
click at [1210, 917] on button "Save Request" at bounding box center [1231, 921] width 85 height 22
type input "Personal"
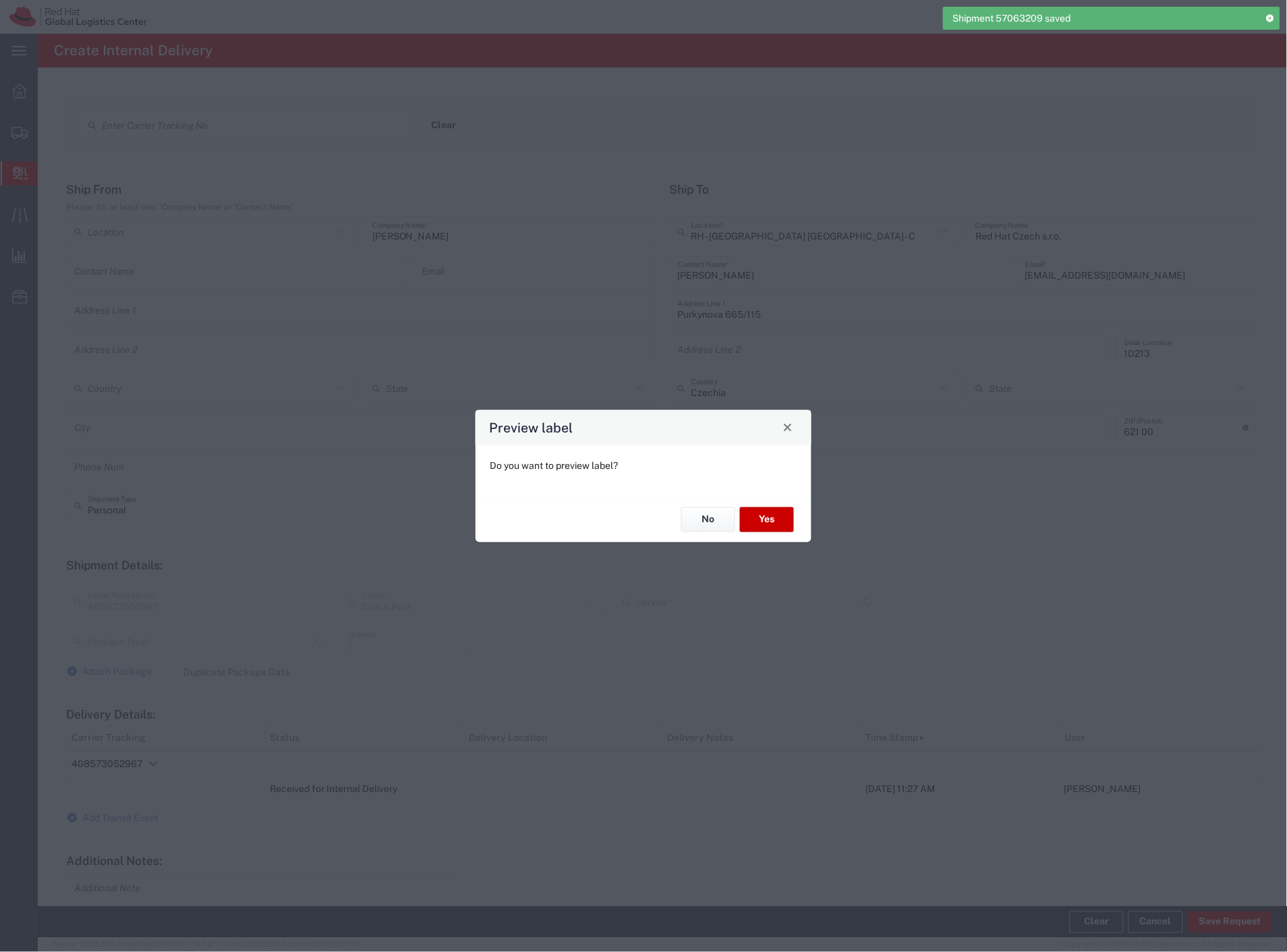
type input "Your Packaging"
type input "Ground"
click at [756, 524] on button "Yes" at bounding box center [767, 519] width 54 height 25
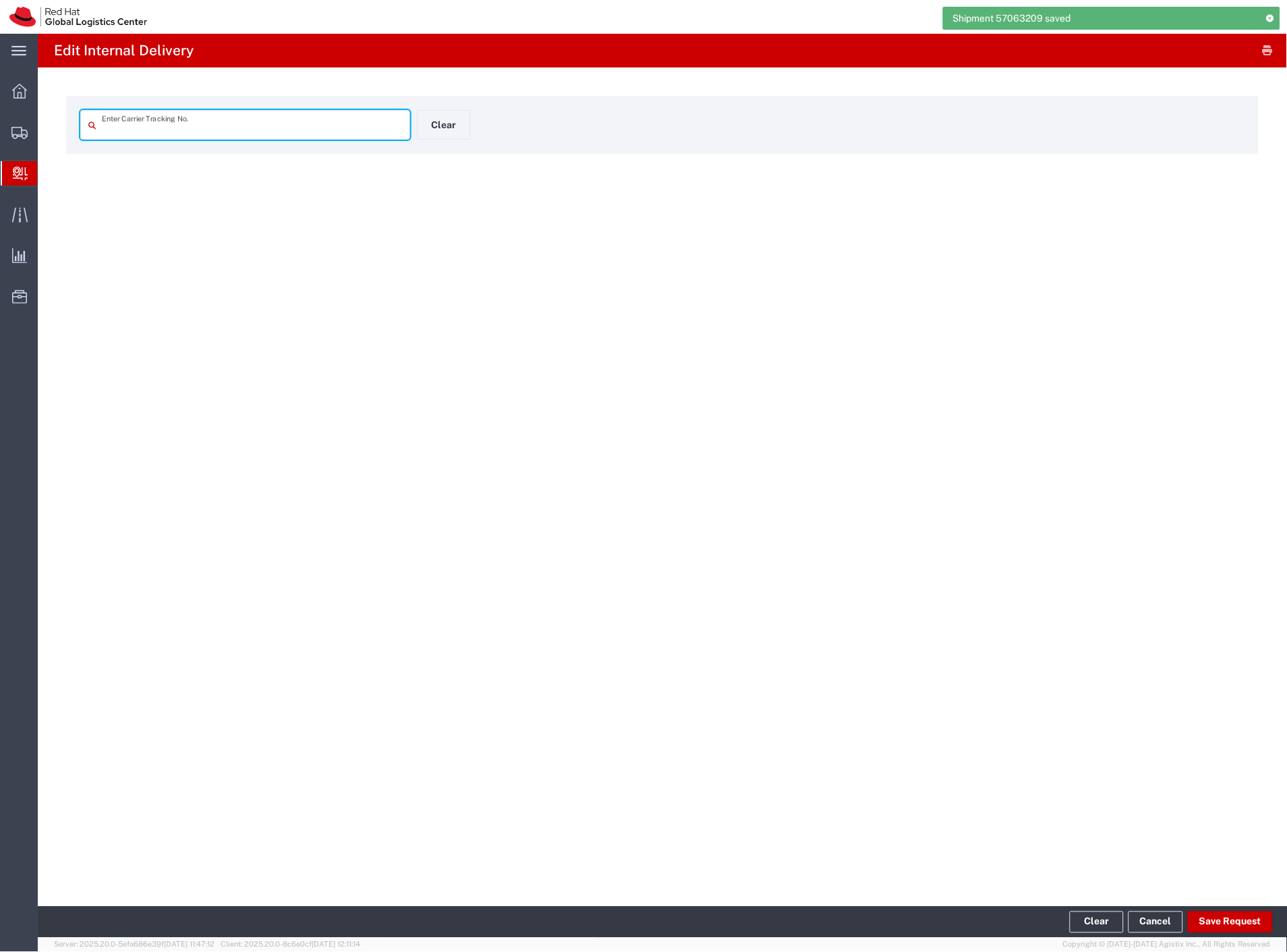
type input "408573052967"
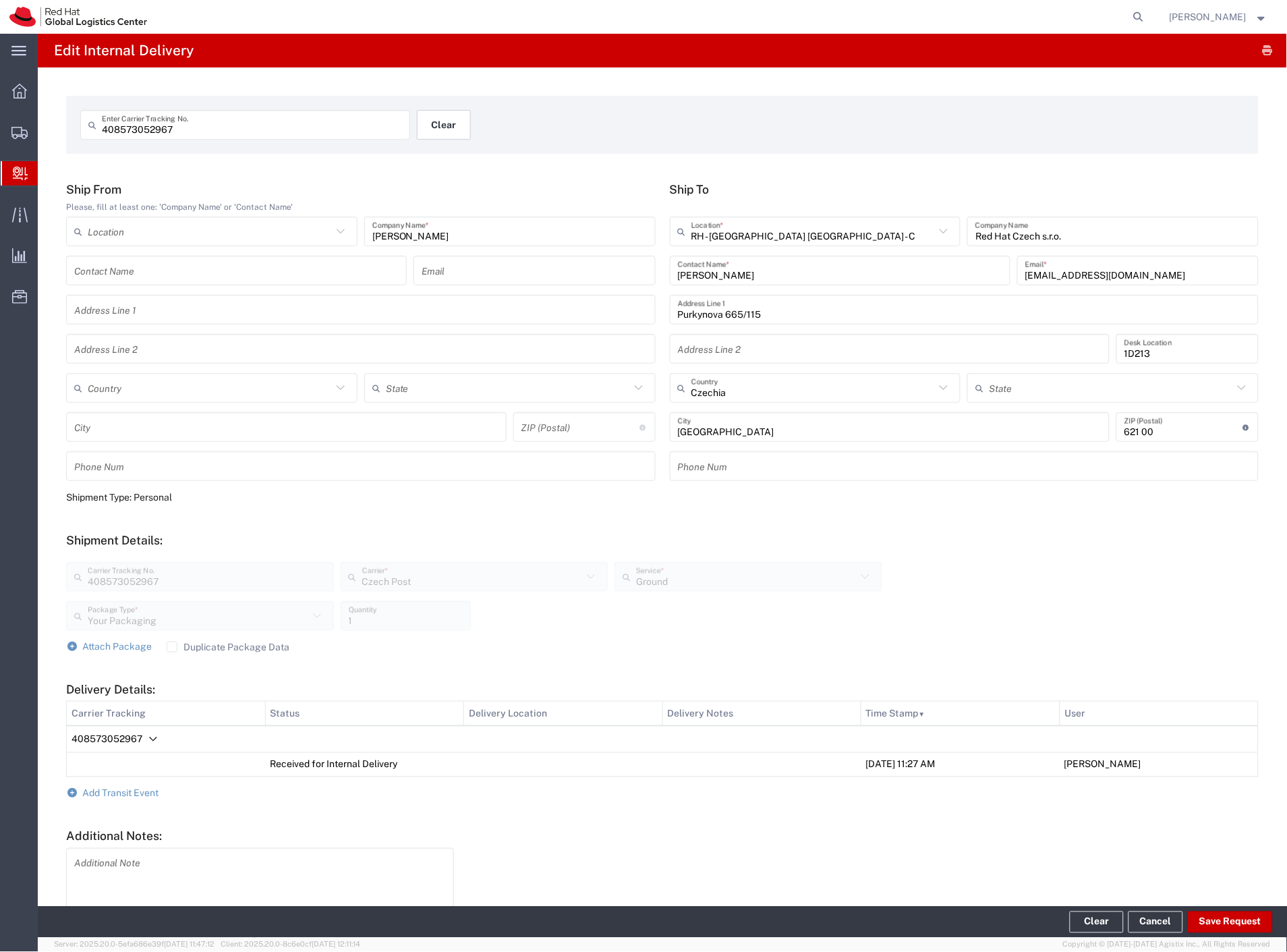
click at [450, 128] on button "Clear" at bounding box center [444, 124] width 54 height 30
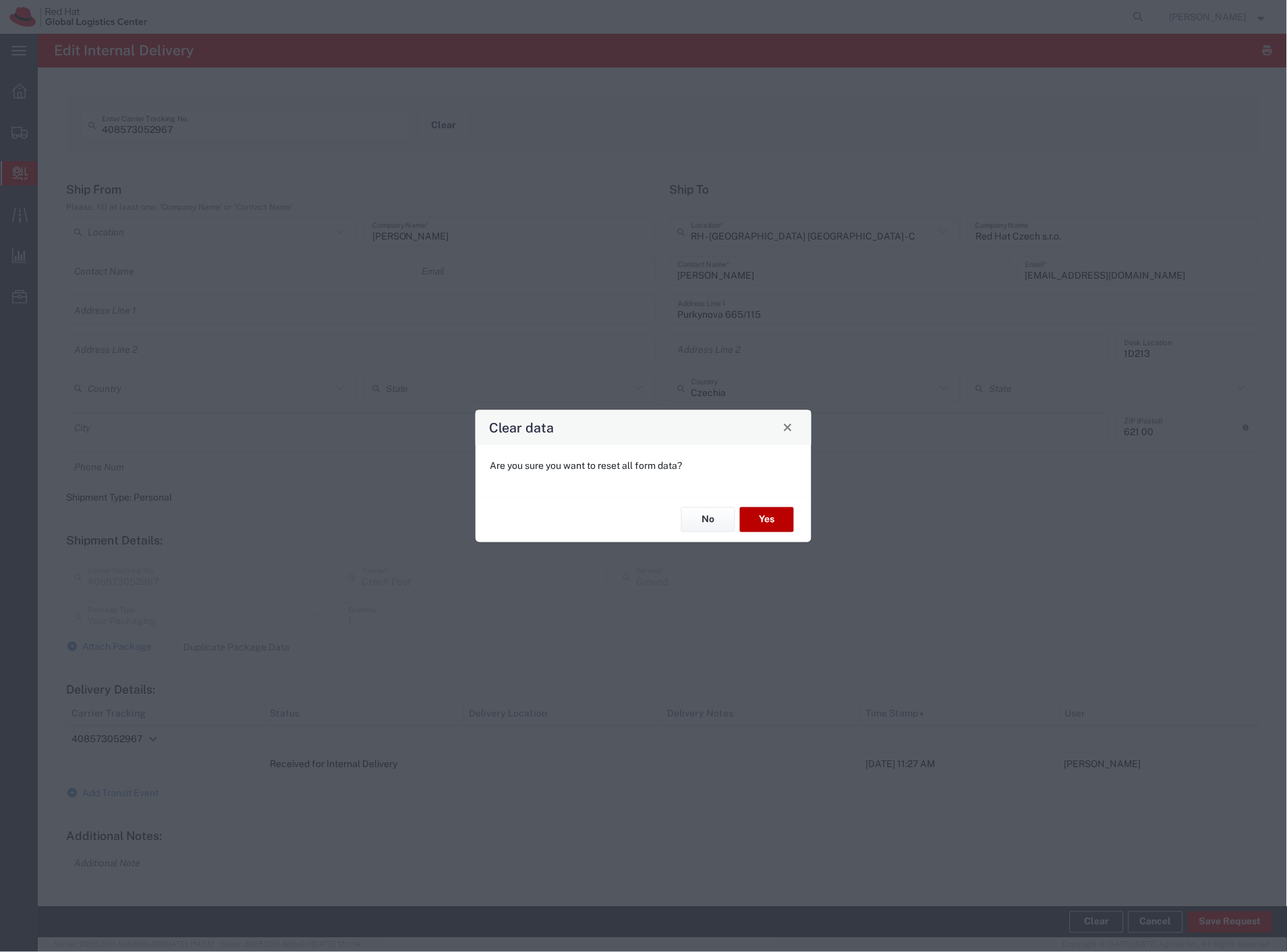
click at [753, 516] on button "Yes" at bounding box center [767, 519] width 54 height 25
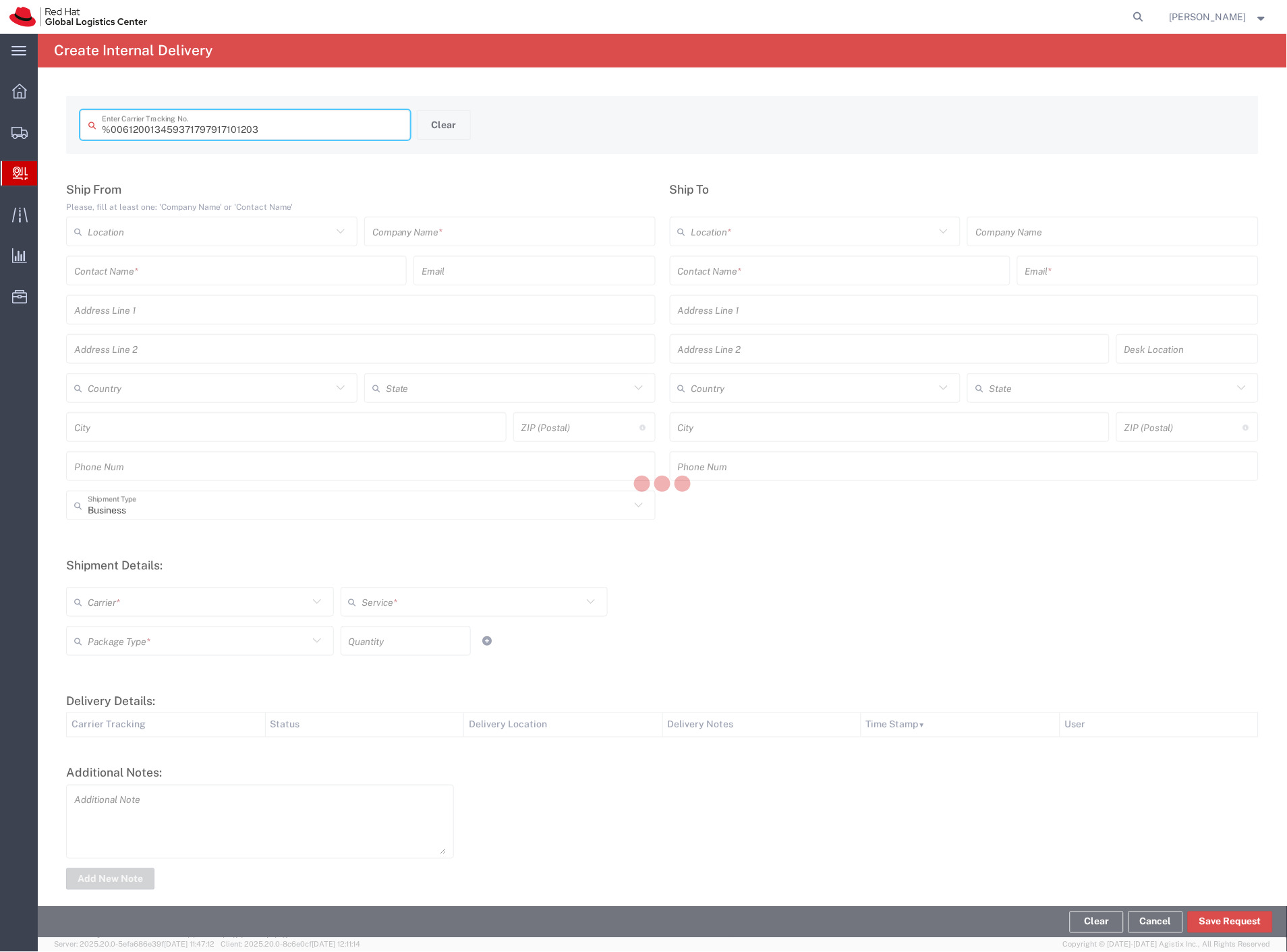
type input " 6120013459371797917101203"
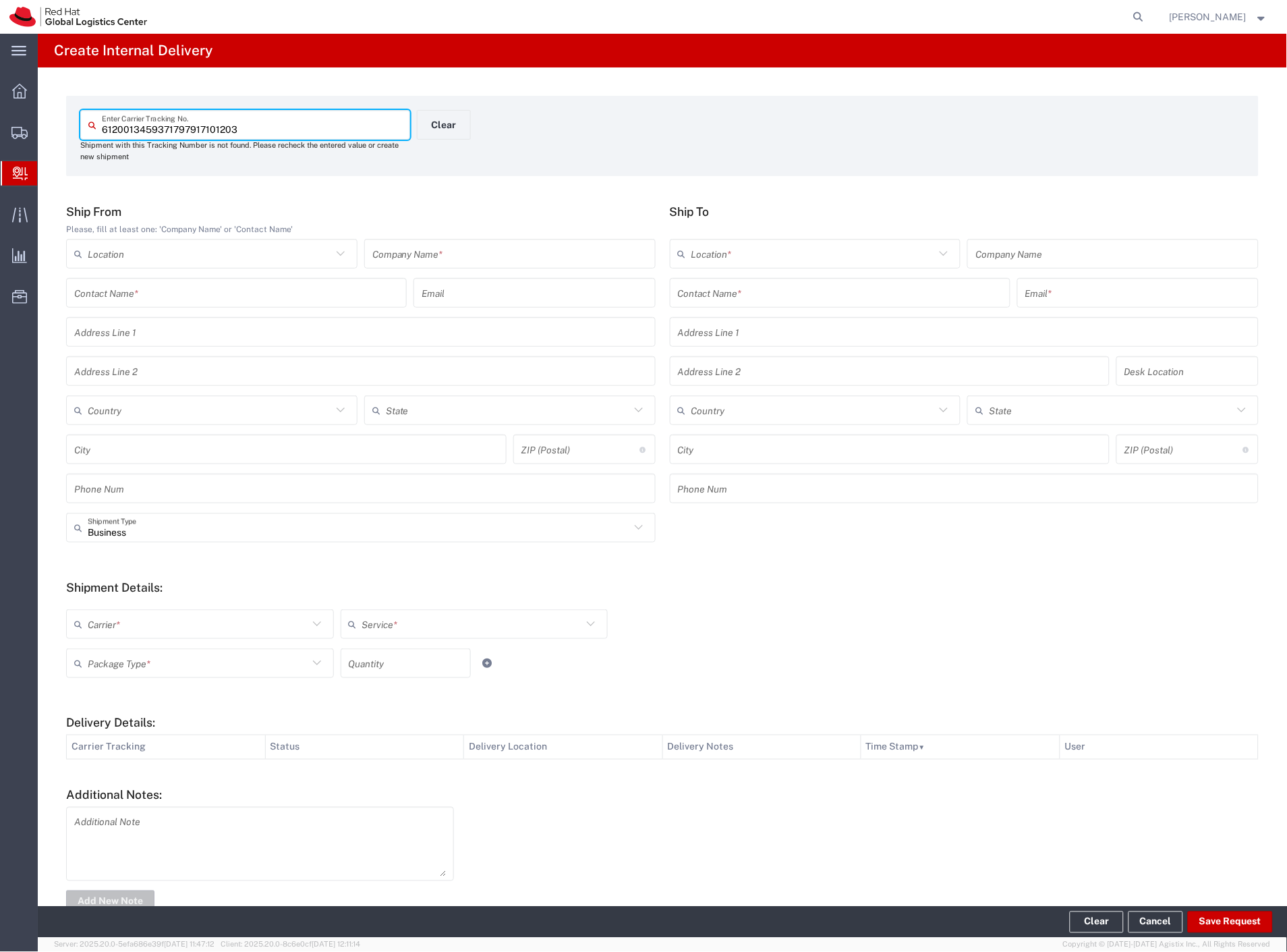
click at [437, 251] on input "text" at bounding box center [510, 254] width 275 height 23
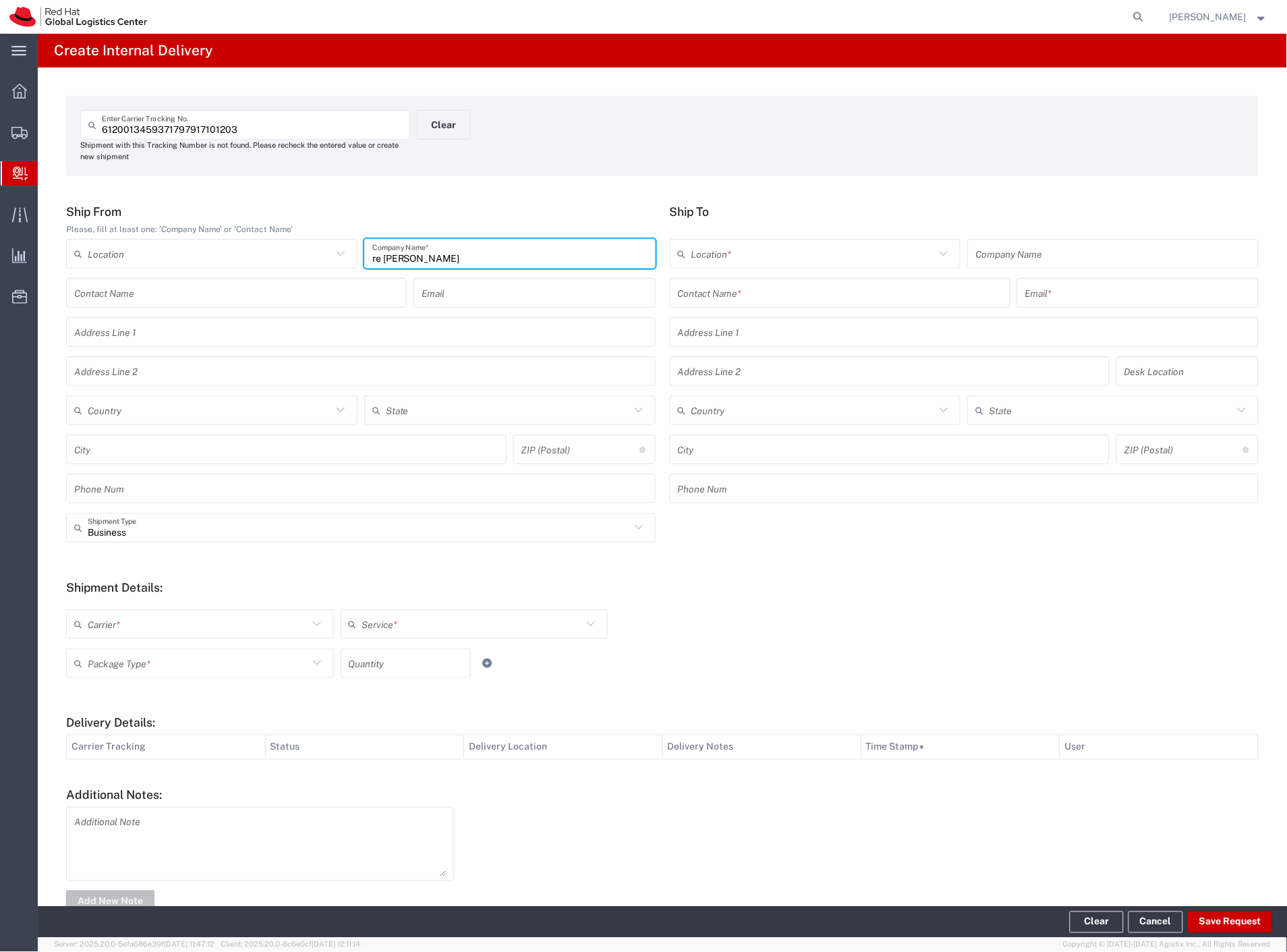
type input "re klima"
click at [726, 288] on input "text" at bounding box center [840, 292] width 325 height 23
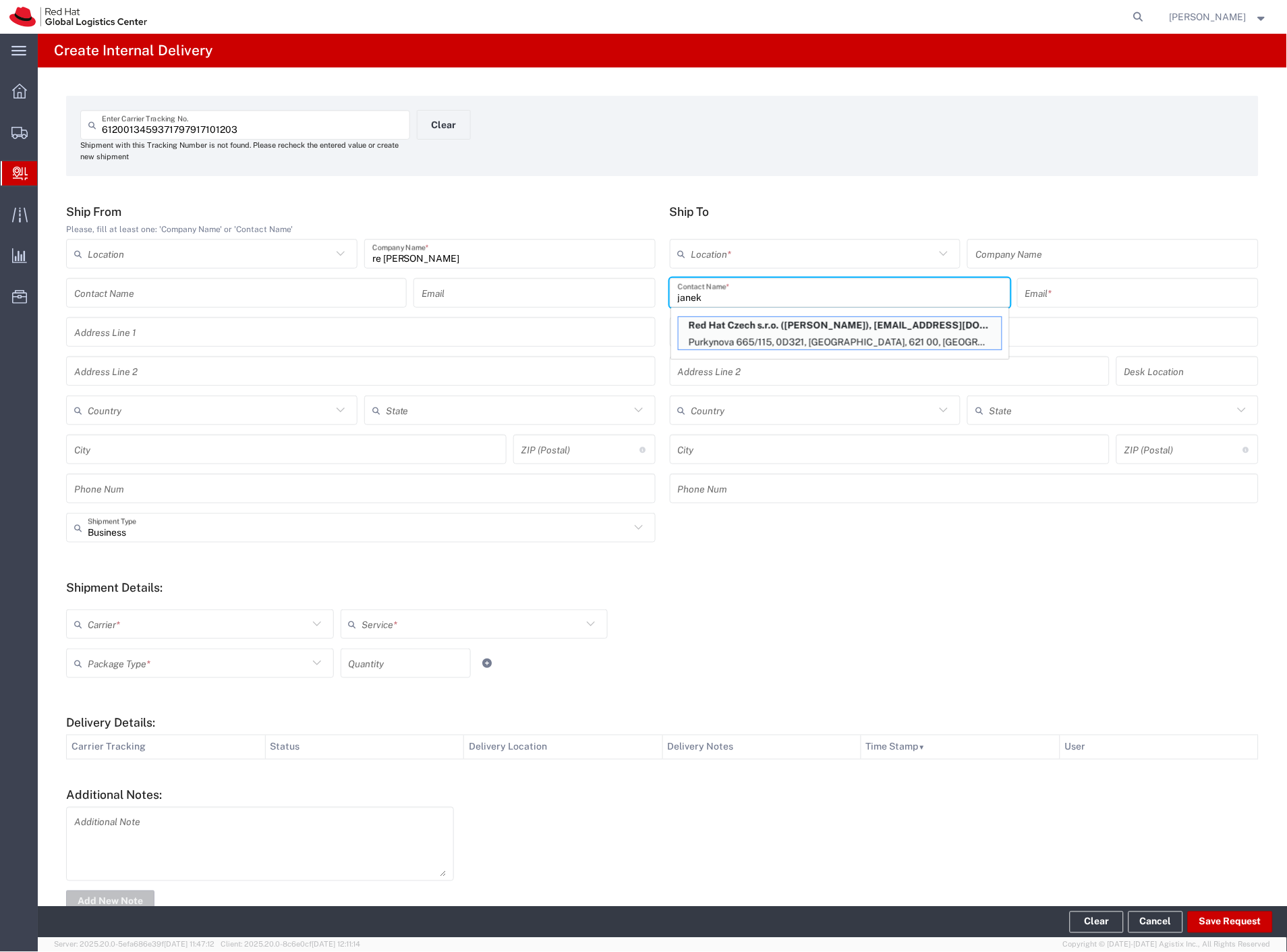
type input "janek"
click at [859, 321] on p "Red Hat Czech s.r.o. (Petr Janek), pjanek@redhat.com" at bounding box center [839, 325] width 323 height 17
type input "RH - Brno - Tech Park Brno - C"
type input "Red Hat Czech s.r.o."
type input "Petr Janek"
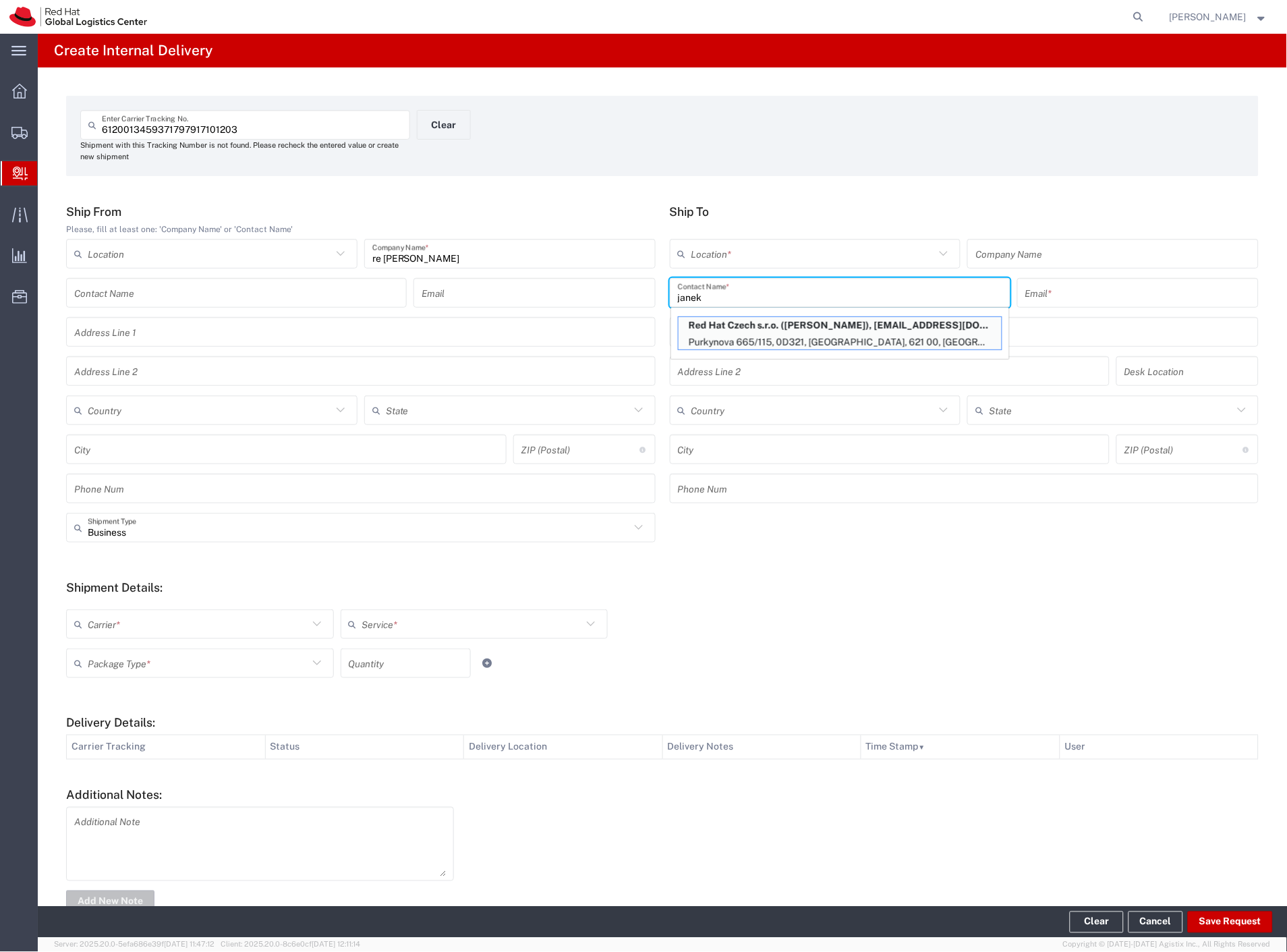
type input "pjanek@redhat.com"
type input "Purkynova 665/115"
type input "0D321"
type input "Czechia"
type input "BRNO"
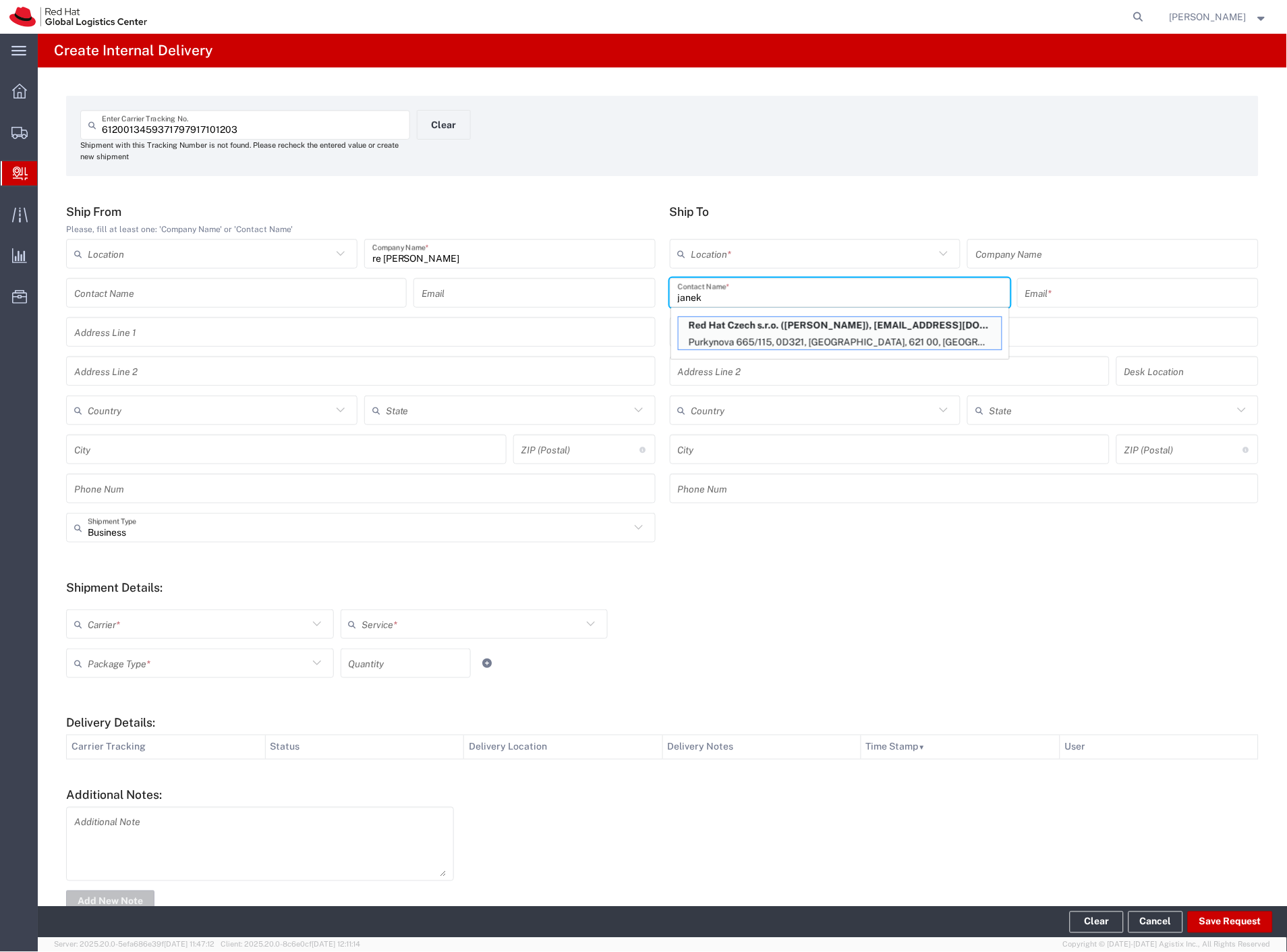
type input "621 00"
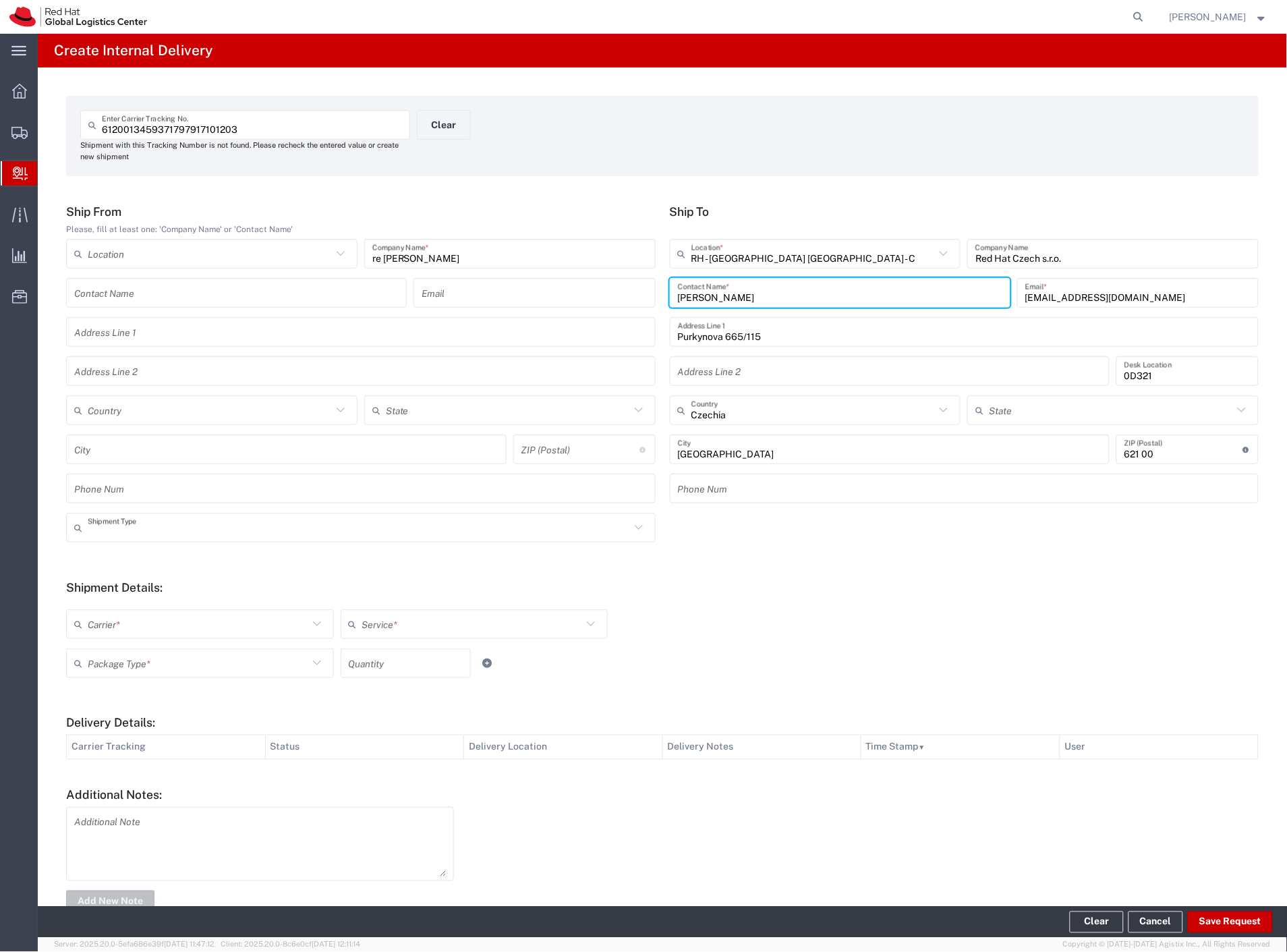
click at [186, 531] on input "text" at bounding box center [358, 528] width 542 height 23
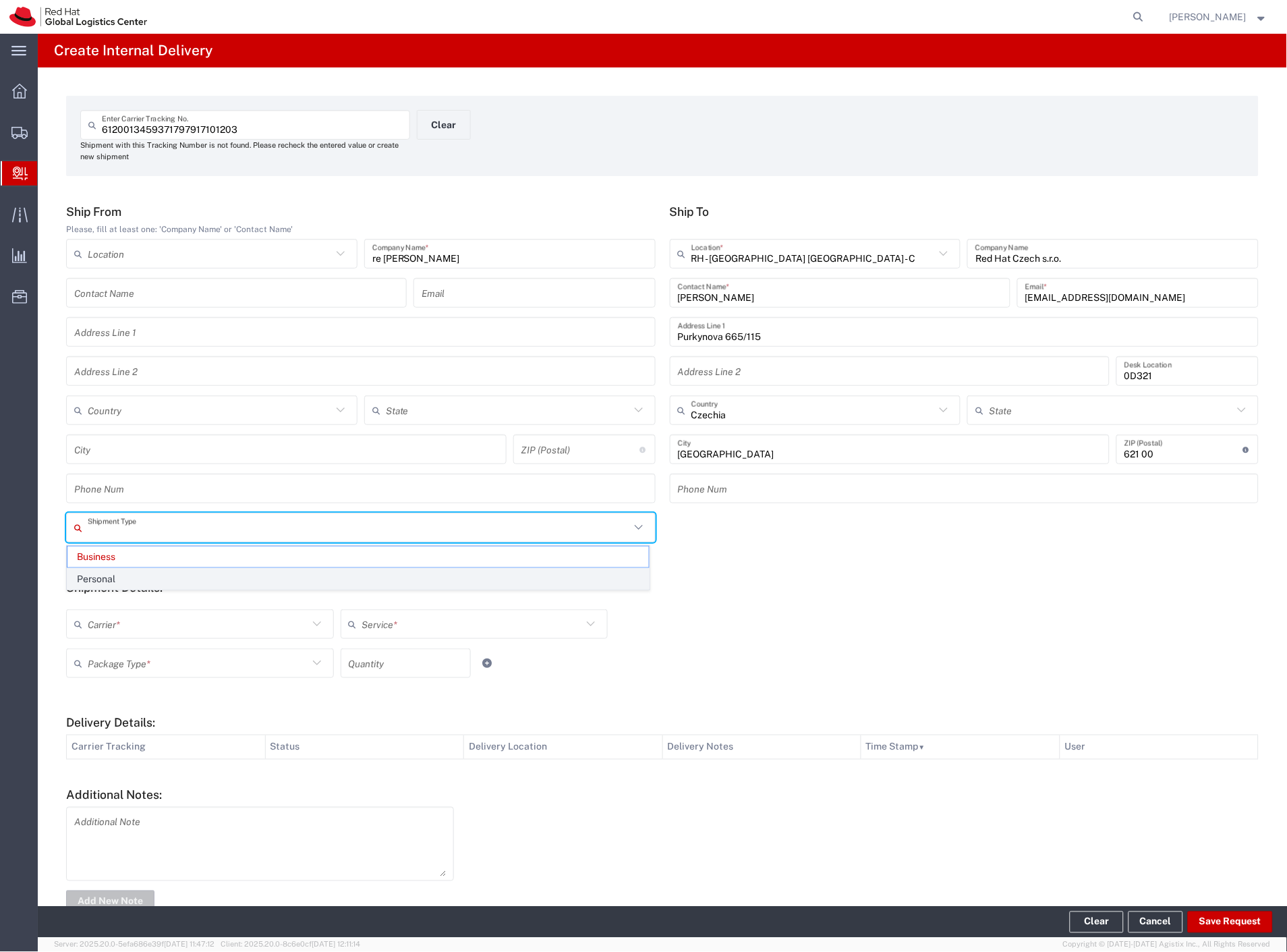
click at [98, 585] on span "Personal" at bounding box center [358, 579] width 581 height 21
type input "Personal"
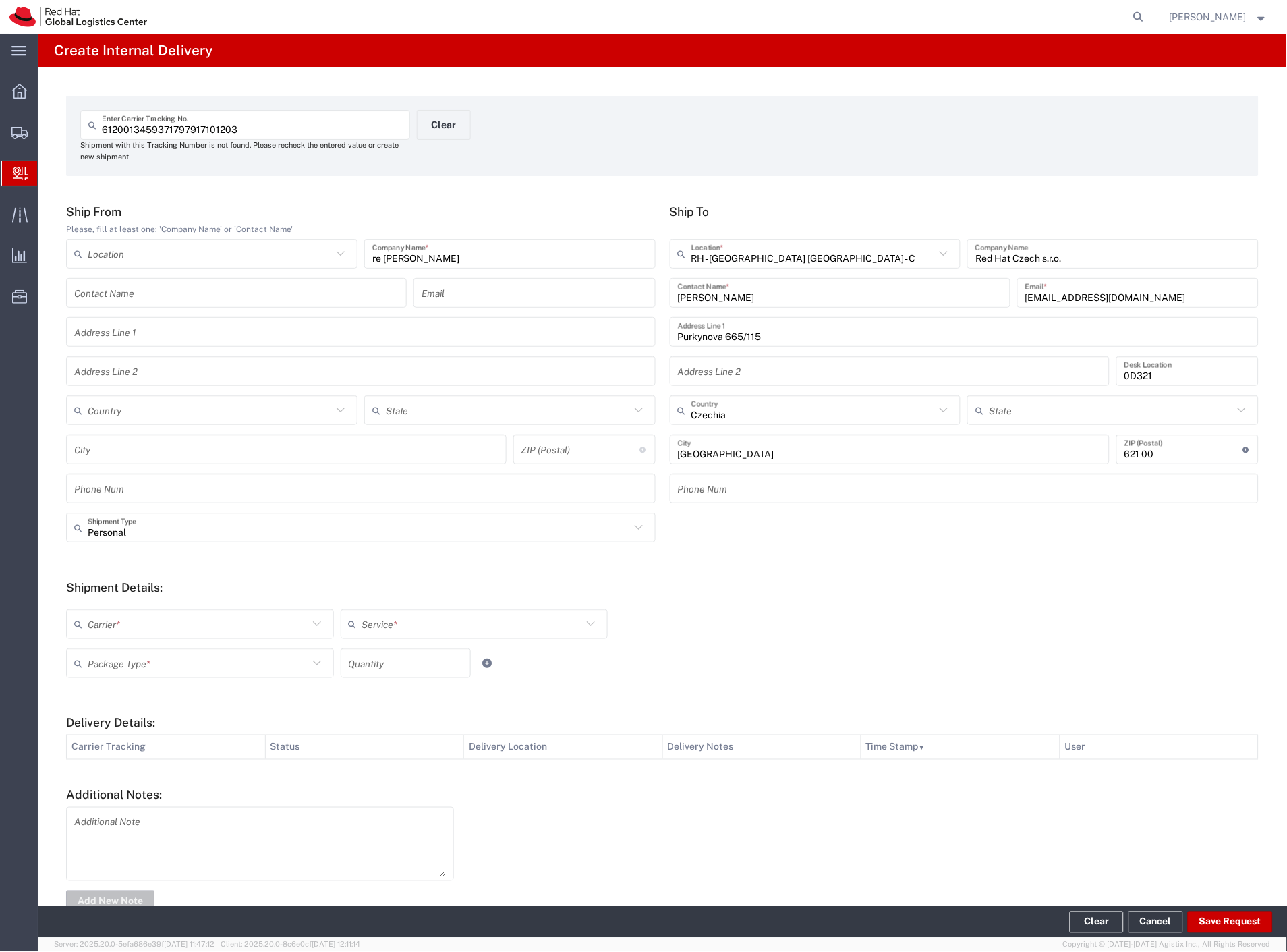
click at [100, 628] on input "text" at bounding box center [198, 623] width 221 height 23
click at [110, 658] on span "Czech Post" at bounding box center [199, 653] width 263 height 21
type input "Czech Post"
type input "Ground"
click at [110, 665] on input "text" at bounding box center [198, 663] width 221 height 23
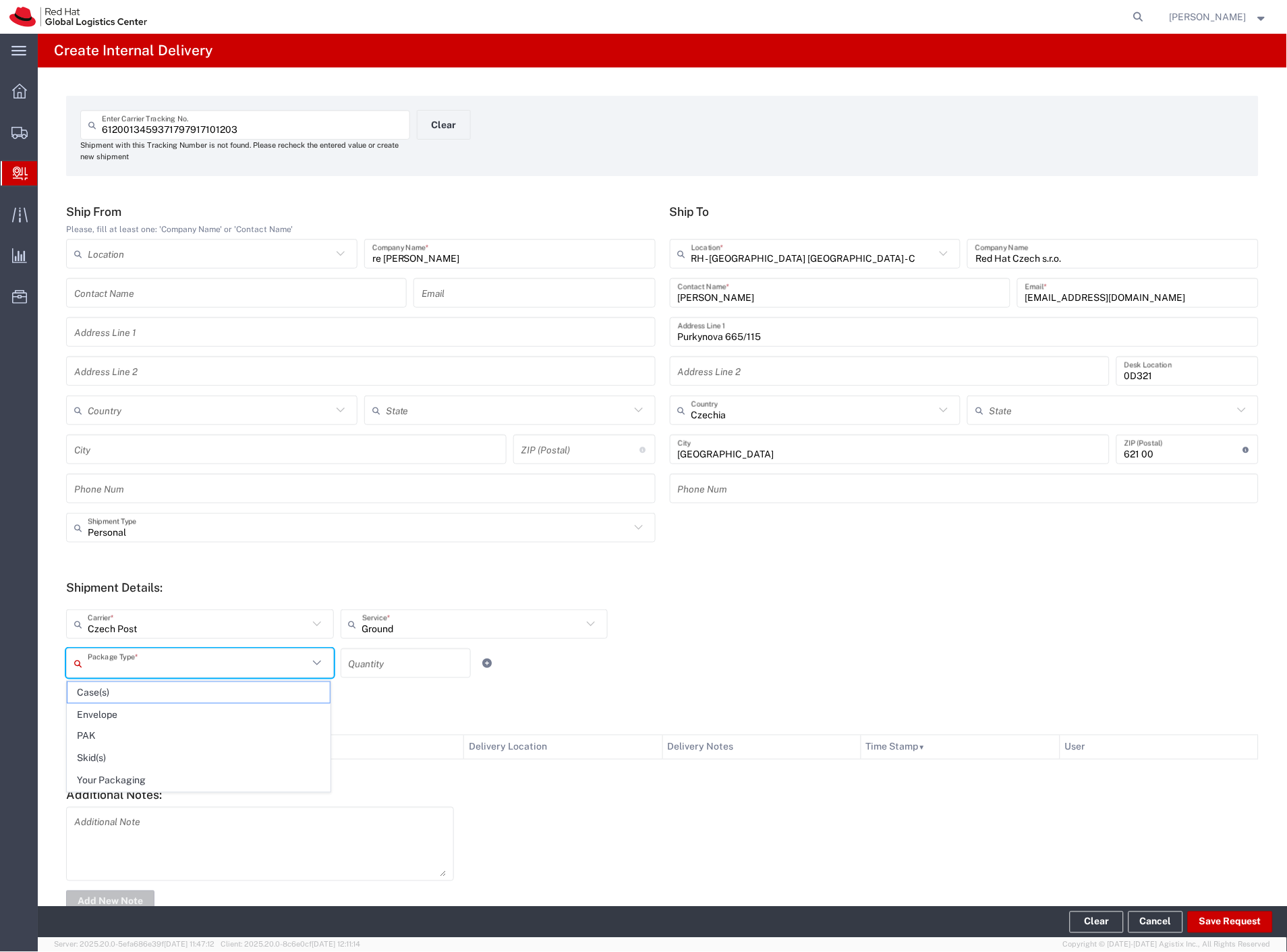
drag, startPoint x: 143, startPoint y: 773, endPoint x: 487, endPoint y: 817, distance: 346.8
click at [143, 774] on span "Your Packaging" at bounding box center [199, 780] width 263 height 21
type input "Your Packaging"
click at [1204, 921] on button "Save Request" at bounding box center [1231, 921] width 85 height 22
type input "Personal"
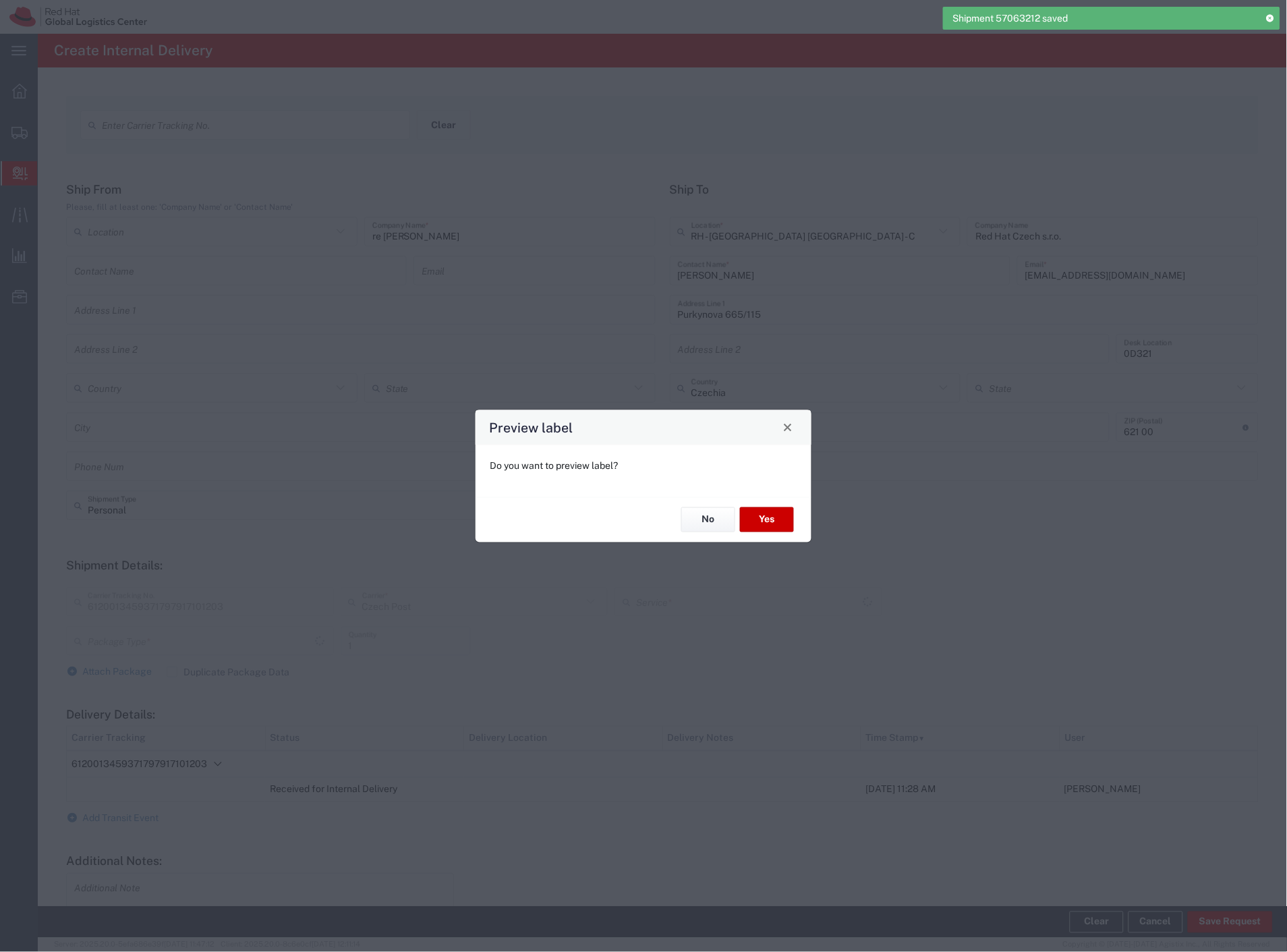
type input "Your Packaging"
type input "Ground"
click at [772, 526] on button "Yes" at bounding box center [767, 519] width 54 height 25
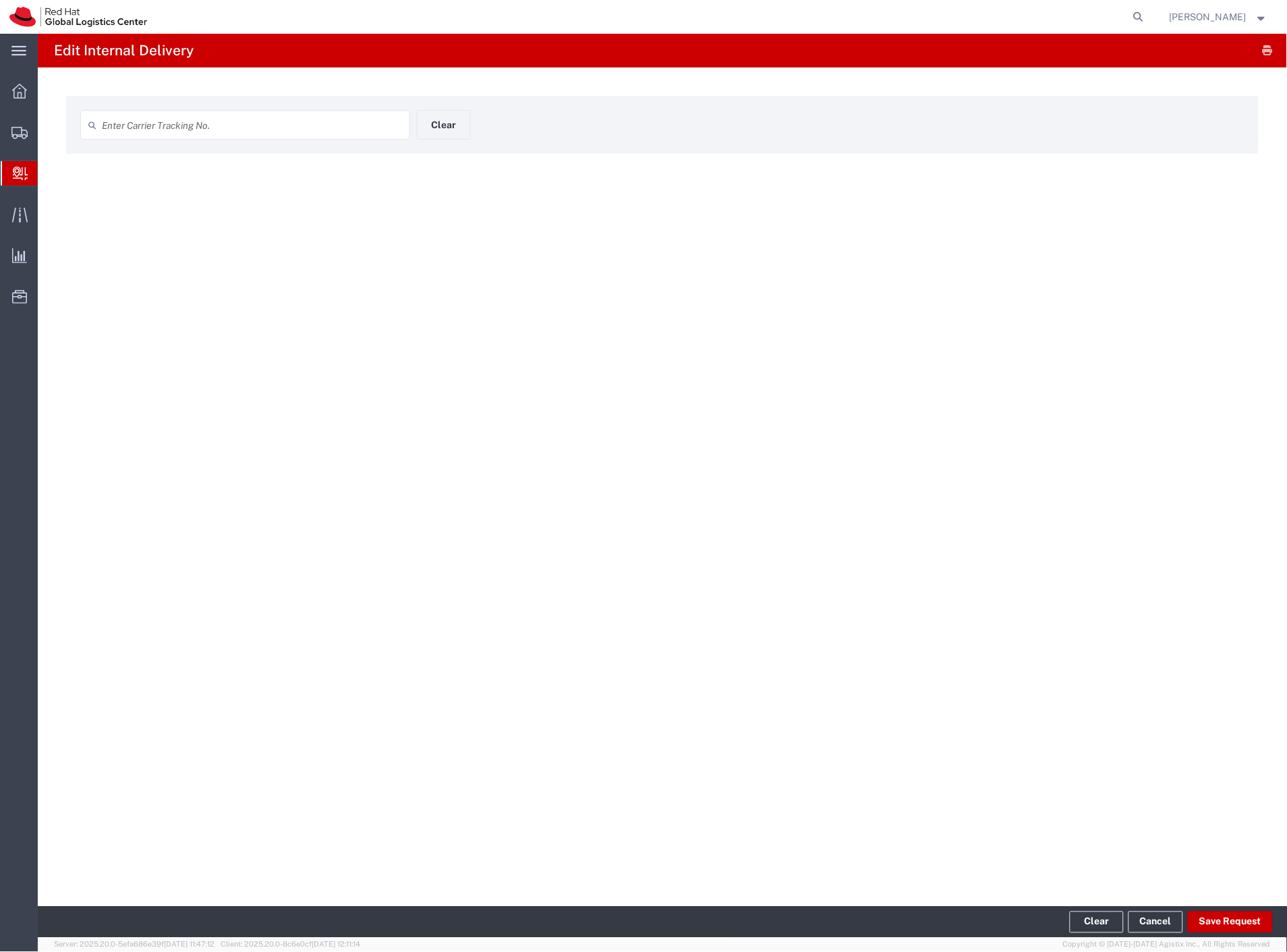
type input "6120013459371797917101203"
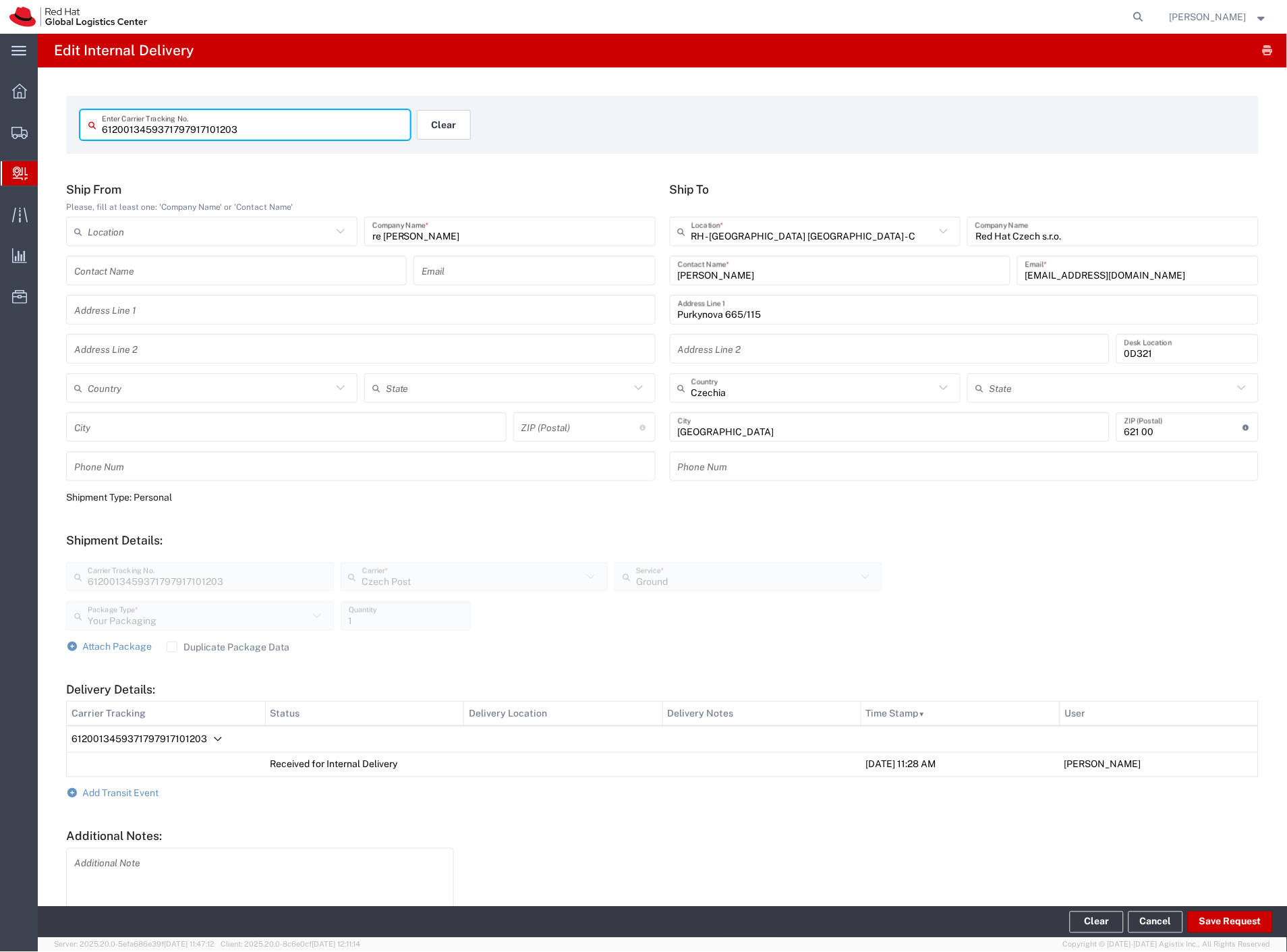
click at [442, 119] on button "Clear" at bounding box center [444, 124] width 54 height 30
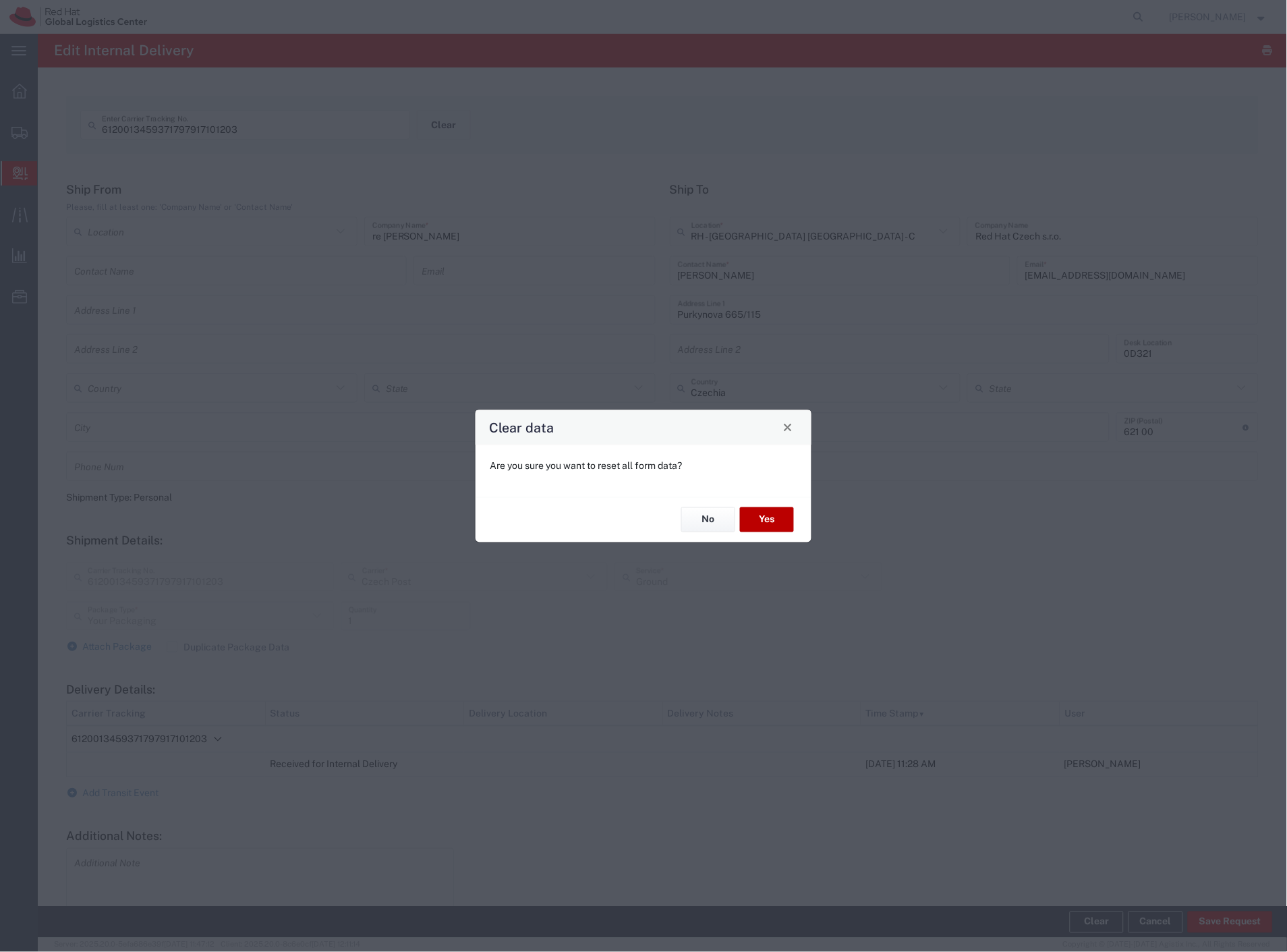
click at [766, 526] on button "Yes" at bounding box center [767, 519] width 54 height 25
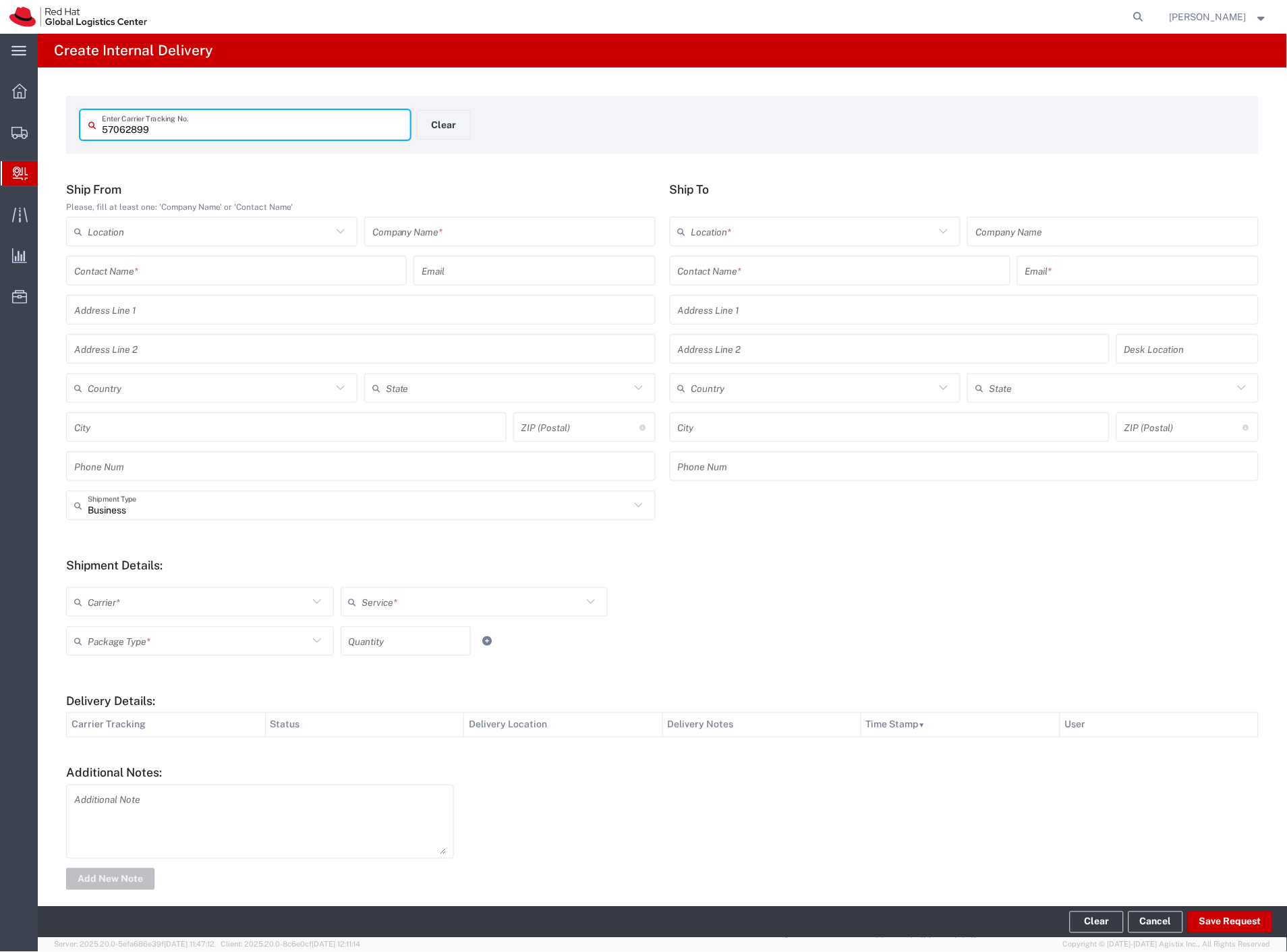
type input "57062899"
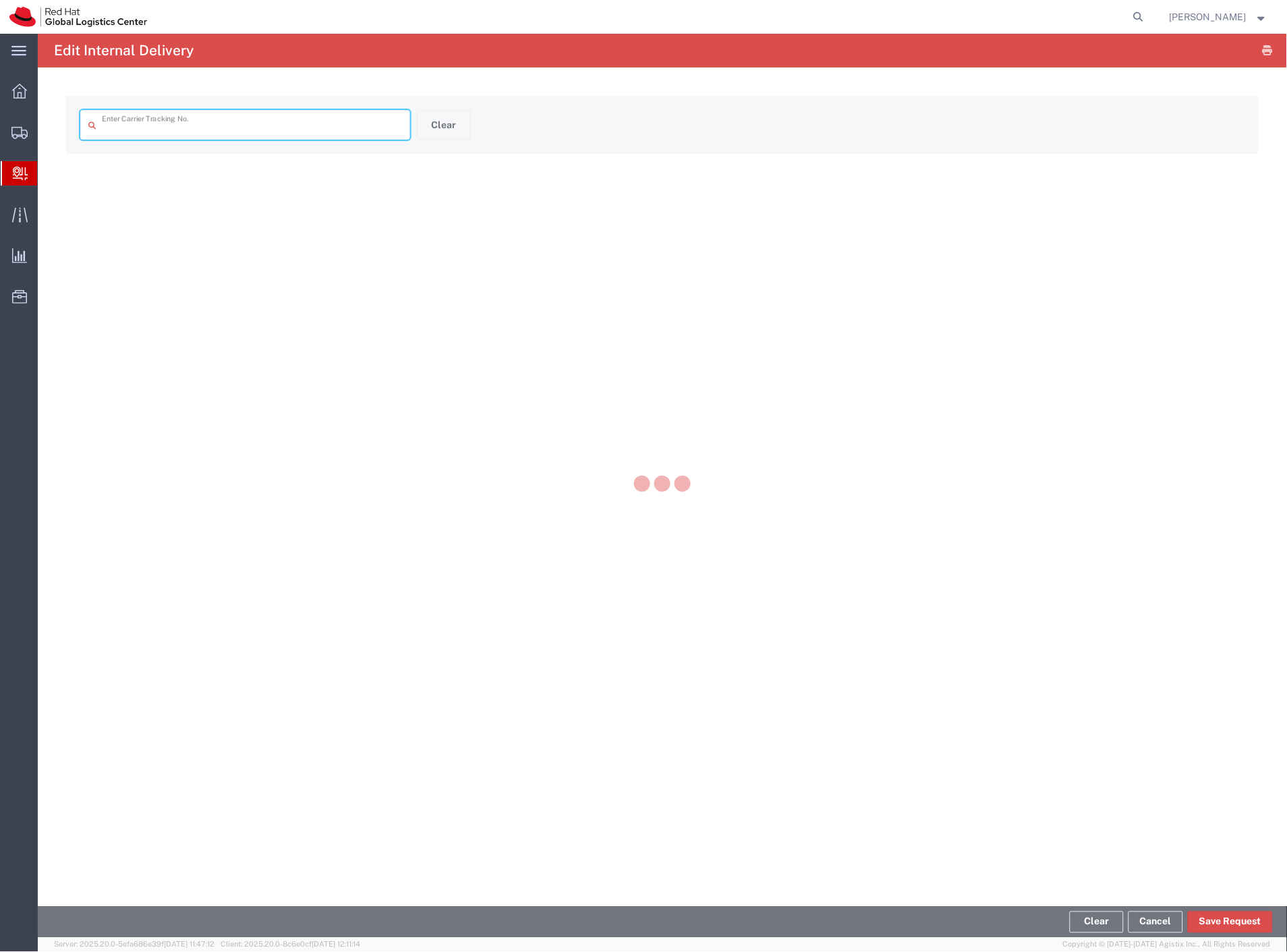
type input "57062899"
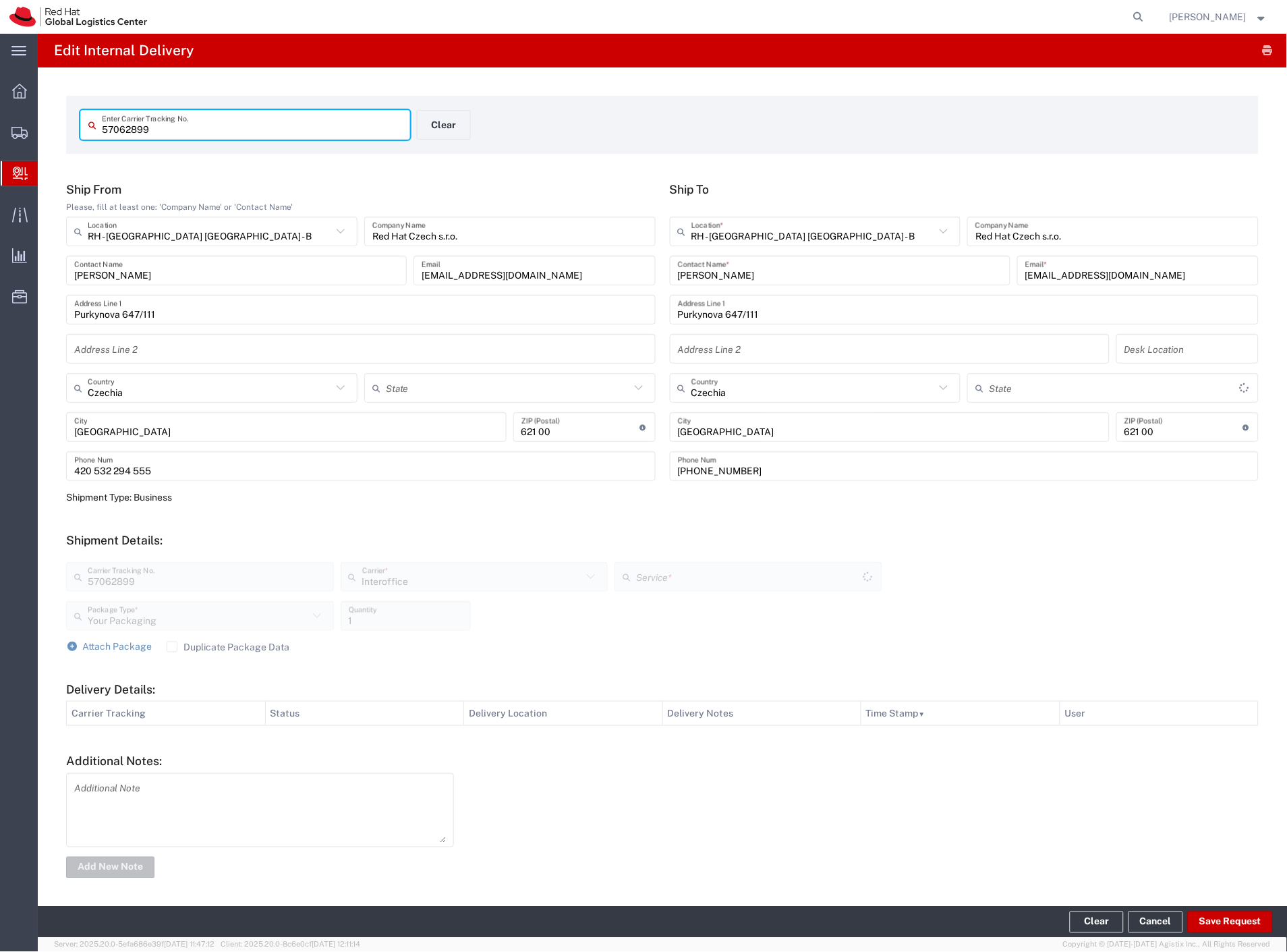
type input "IO_Ground"
click at [1205, 916] on button "Save Request" at bounding box center [1231, 921] width 85 height 22
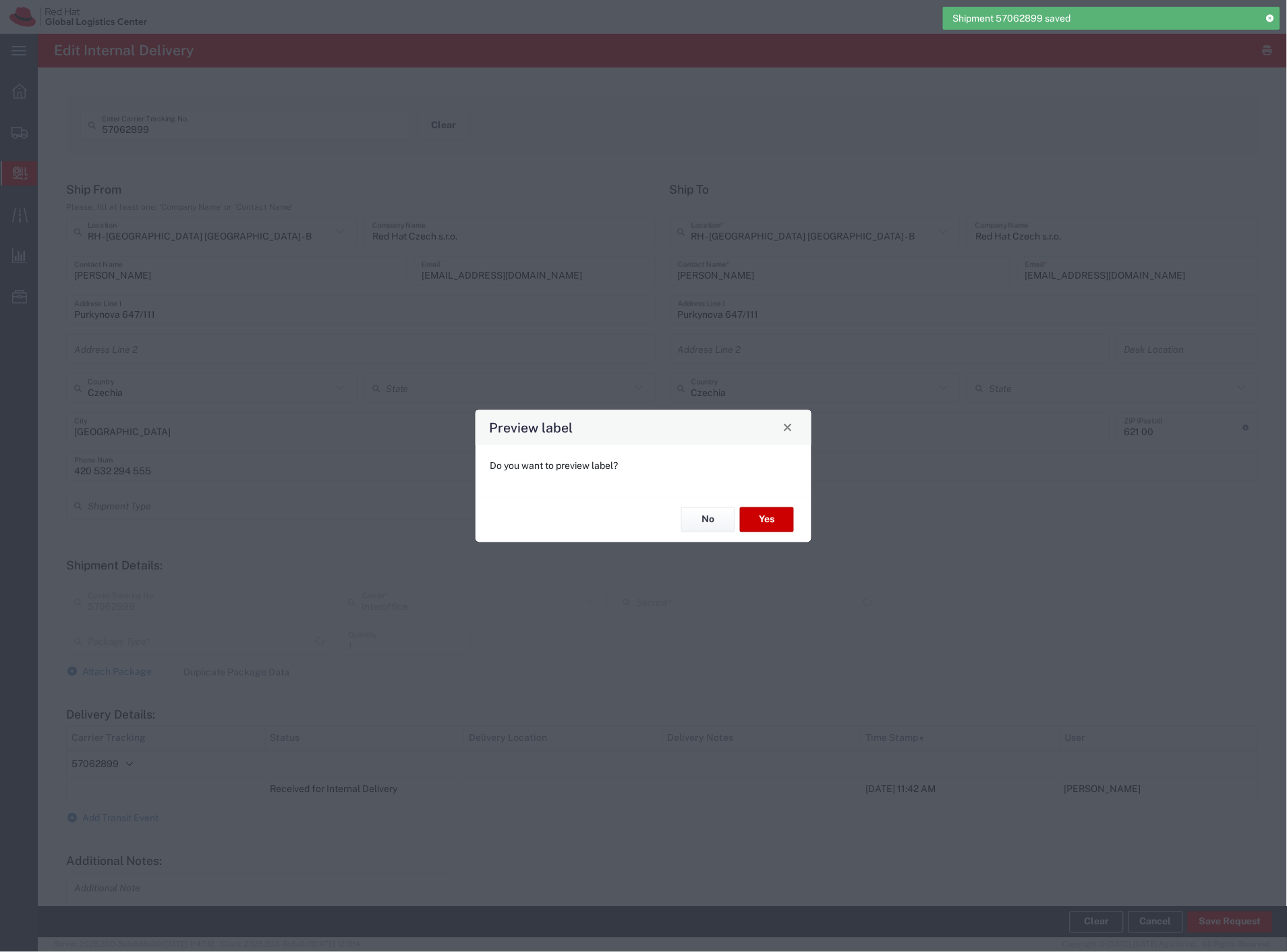
type input "Your Packaging"
type input "IO_Ground"
click at [788, 425] on span "Close" at bounding box center [788, 428] width 10 height 10
